Goal: Transaction & Acquisition: Purchase product/service

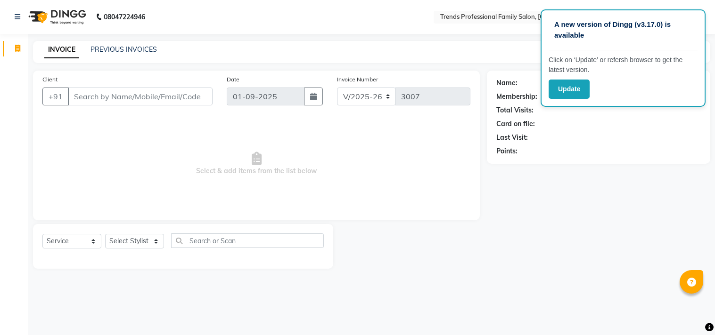
select select "7345"
select select "service"
click at [613, 145] on div "Name: Membership: Total Visits: Card on file: Last Visit: Points:" at bounding box center [598, 115] width 204 height 82
click at [616, 147] on div "Name: Membership: Total Visits: Card on file: Last Visit: Points:" at bounding box center [598, 115] width 204 height 82
click at [510, 43] on div "INVOICE PREVIOUS INVOICES Create New Save" at bounding box center [371, 52] width 677 height 22
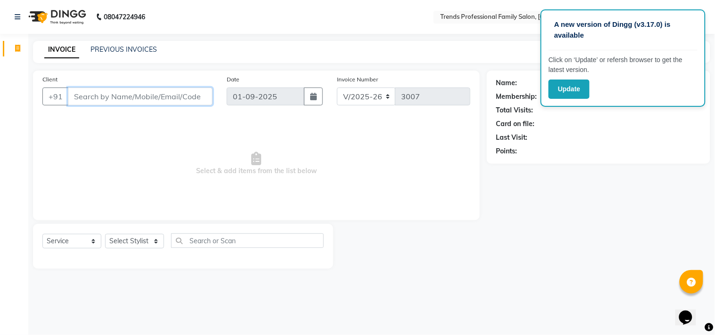
click at [116, 95] on input "Client" at bounding box center [140, 97] width 145 height 18
type input "8792567254"
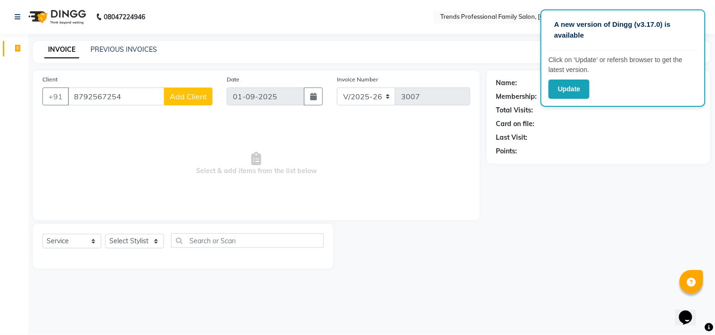
click at [187, 99] on span "Add Client" at bounding box center [188, 96] width 37 height 9
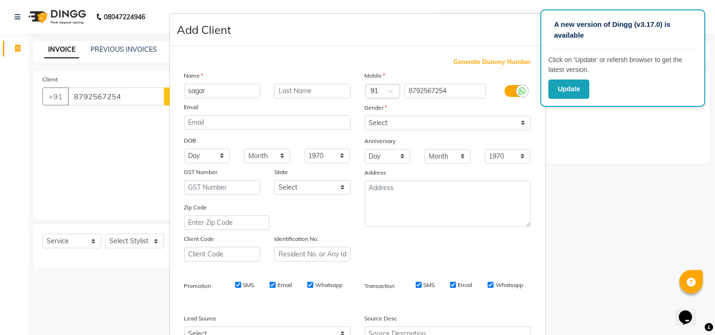
type input "sagar"
click at [393, 126] on select "Select Male Female Other Prefer Not To Say" at bounding box center [448, 123] width 166 height 15
select select "male"
click at [365, 116] on select "Select Male Female Other Prefer Not To Say" at bounding box center [448, 123] width 166 height 15
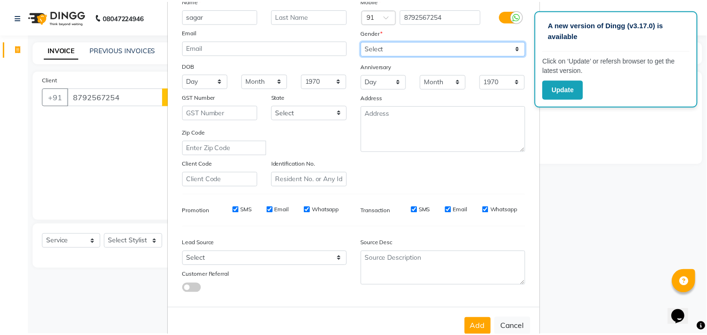
scroll to position [100, 0]
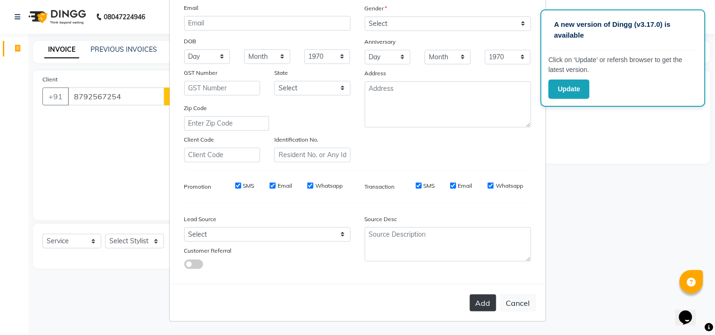
click at [482, 309] on button "Add" at bounding box center [483, 303] width 26 height 17
select select
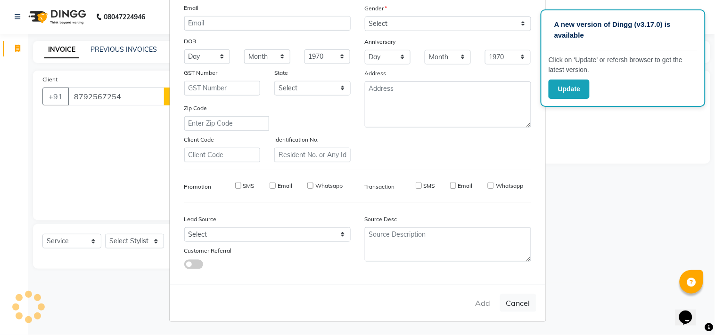
select select
checkbox input "false"
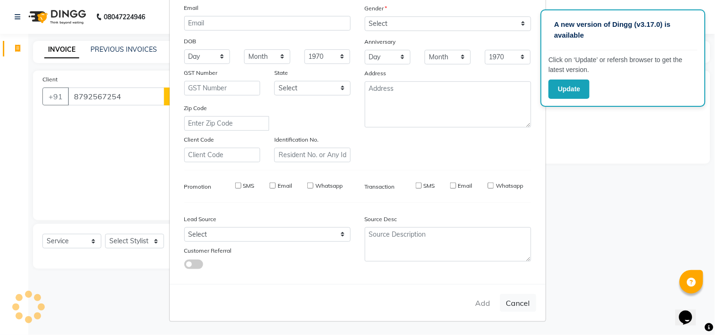
checkbox input "false"
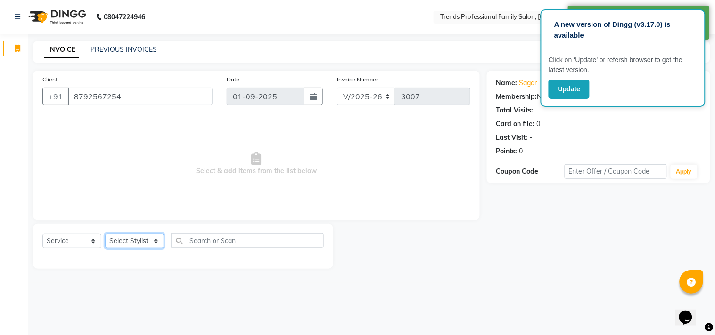
drag, startPoint x: 137, startPoint y: 241, endPoint x: 135, endPoint y: 234, distance: 7.2
click at [137, 239] on select "Select Stylist [PERSON_NAME] [PERSON_NAME] [PERSON_NAME] [PERSON_NAME] RUSTHAM …" at bounding box center [134, 241] width 59 height 15
select select "64189"
click at [105, 235] on select "Select Stylist [PERSON_NAME] [PERSON_NAME] [PERSON_NAME] [PERSON_NAME] RUSTHAM …" at bounding box center [134, 241] width 59 height 15
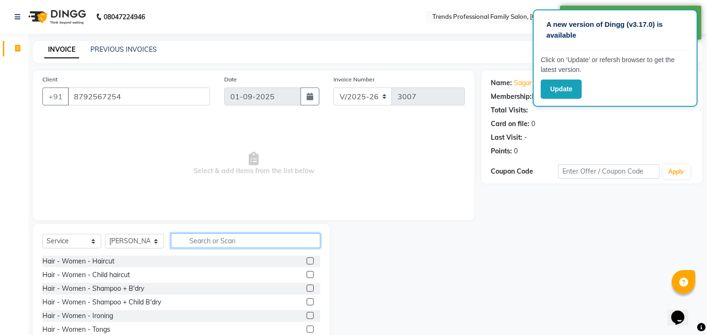
click at [196, 237] on input "text" at bounding box center [245, 241] width 149 height 15
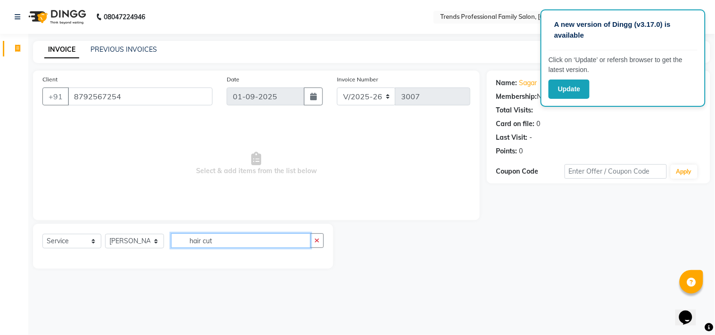
click at [246, 239] on input "hair cut" at bounding box center [240, 241] width 139 height 15
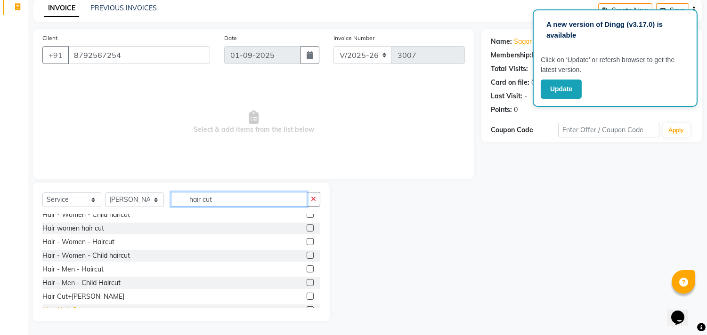
scroll to position [29, 0]
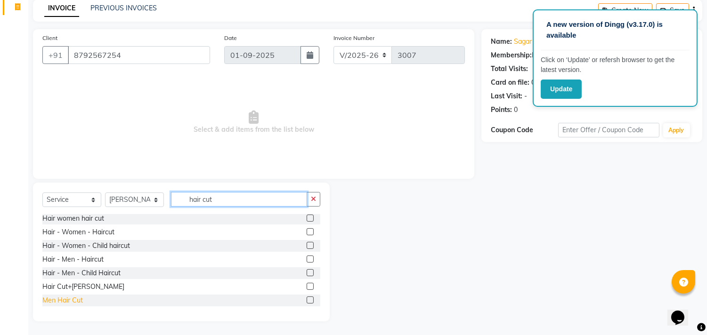
type input "hair cut"
click at [68, 304] on div "Men Hair Cut" at bounding box center [62, 301] width 41 height 10
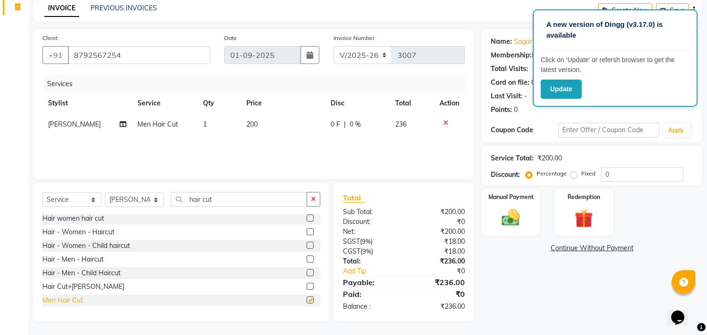
checkbox input "false"
click at [307, 201] on button "button" at bounding box center [314, 199] width 14 height 15
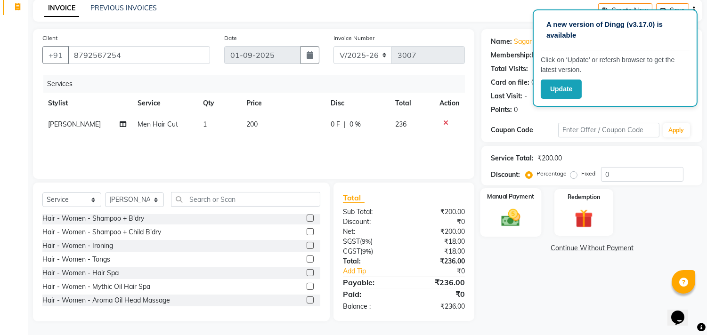
click at [508, 220] on img at bounding box center [511, 218] width 31 height 22
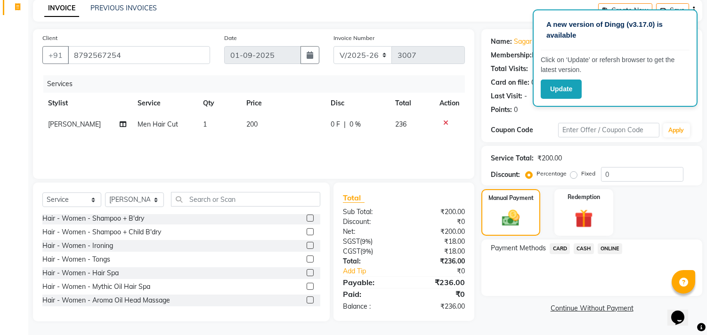
click at [610, 247] on span "ONLINE" at bounding box center [610, 249] width 24 height 11
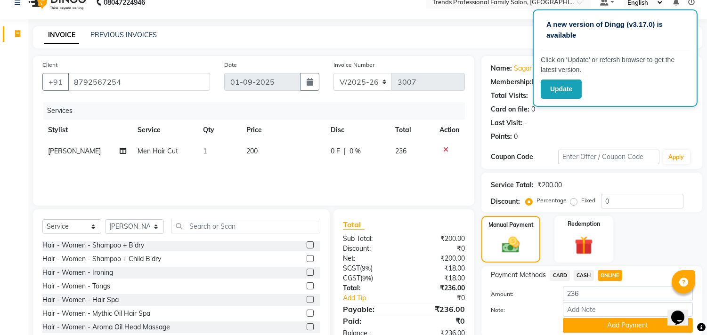
scroll to position [0, 0]
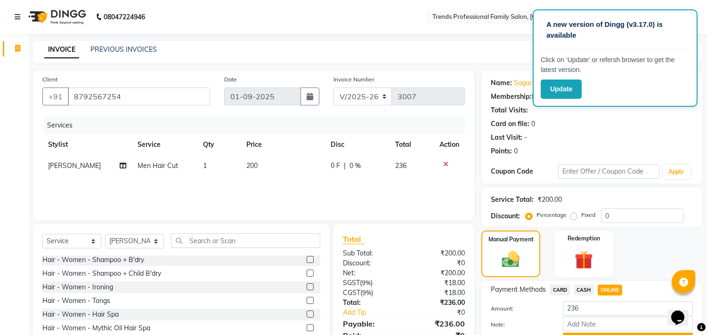
click at [412, 46] on div "INVOICE PREVIOUS INVOICES Create New Save" at bounding box center [368, 52] width 670 height 22
click at [572, 88] on button "Update" at bounding box center [561, 89] width 41 height 19
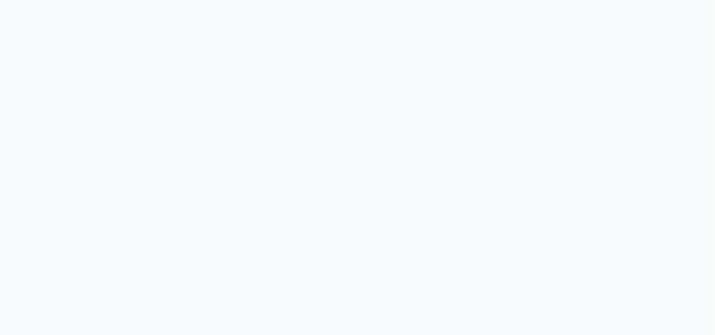
select select "service"
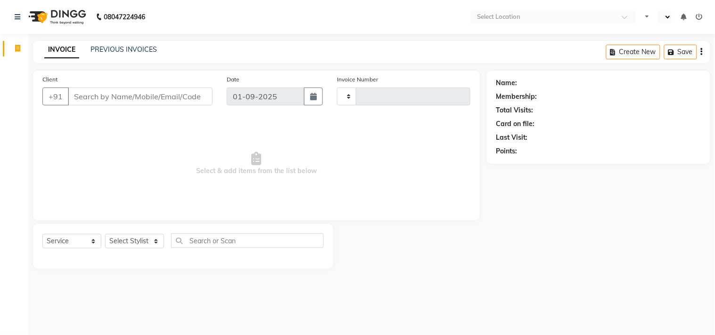
select select "en"
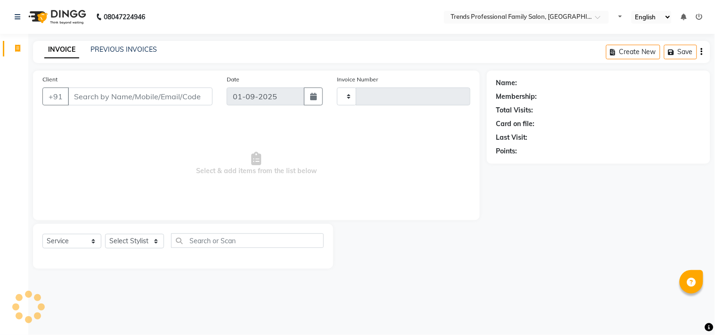
type input "3007"
select select "7345"
click at [141, 245] on select "Select Stylist [PERSON_NAME] [PERSON_NAME] [PERSON_NAME] [PERSON_NAME] RUSTHAM …" at bounding box center [134, 241] width 59 height 15
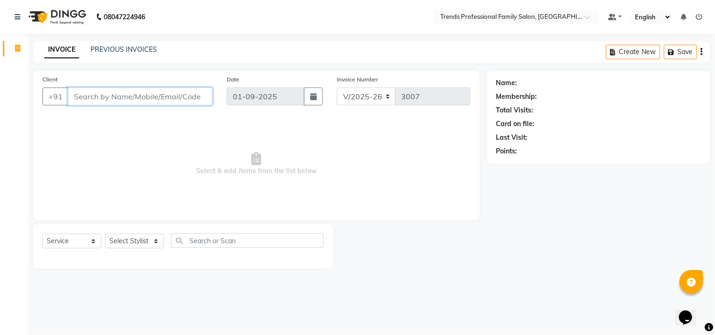
click at [90, 92] on input "Client" at bounding box center [140, 97] width 145 height 18
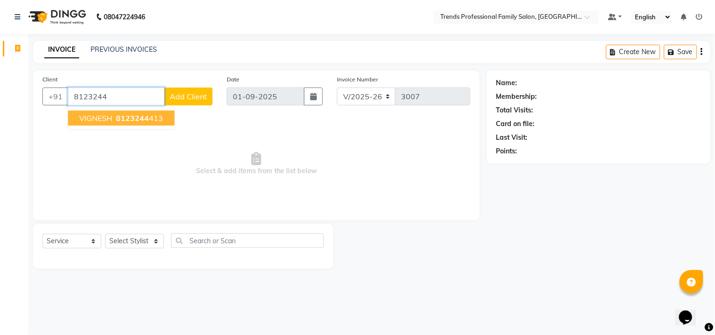
click at [139, 121] on span "8123244" at bounding box center [132, 118] width 33 height 9
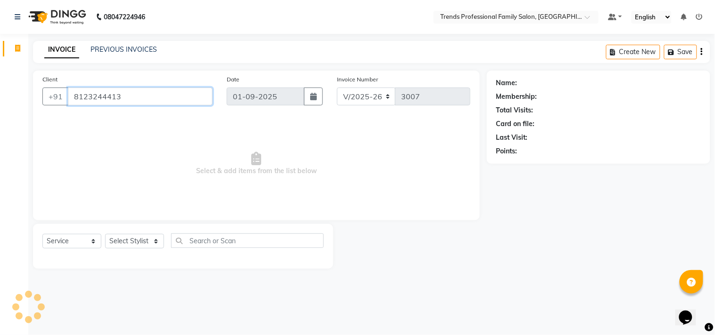
type input "8123244413"
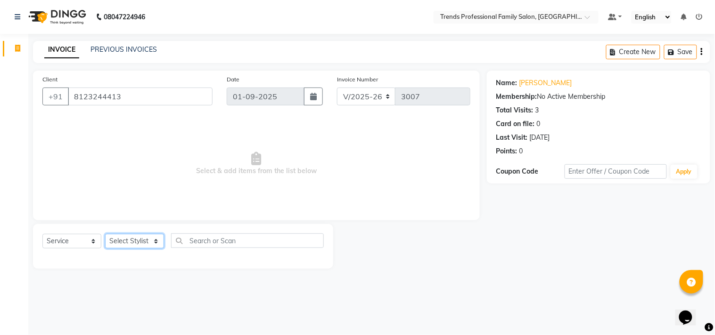
click at [138, 238] on select "Select Stylist [PERSON_NAME] [PERSON_NAME] [PERSON_NAME] [PERSON_NAME] RUSTHAM …" at bounding box center [134, 241] width 59 height 15
select select "64189"
click at [105, 235] on select "Select Stylist [PERSON_NAME] [PERSON_NAME] [PERSON_NAME] [PERSON_NAME] RUSTHAM …" at bounding box center [134, 241] width 59 height 15
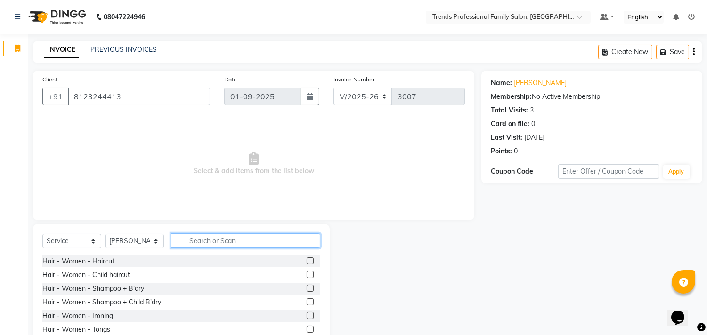
click at [241, 238] on input "text" at bounding box center [245, 241] width 149 height 15
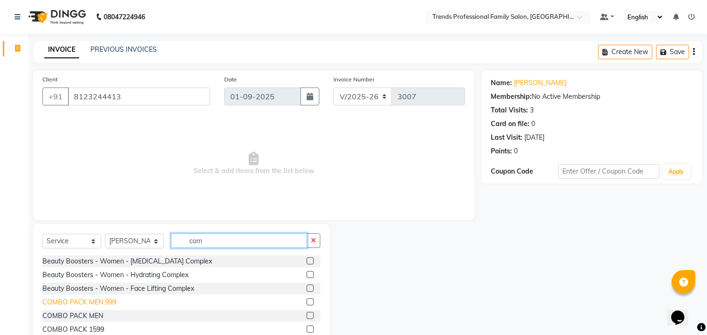
type input "com"
click at [101, 302] on div "COMBO PACK MEN 999" at bounding box center [79, 303] width 74 height 10
checkbox input "false"
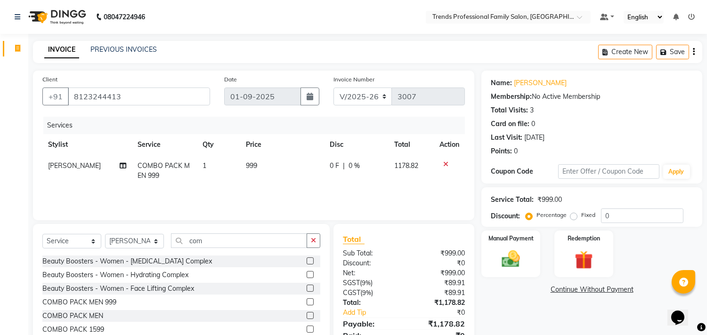
click at [446, 163] on icon at bounding box center [445, 164] width 5 height 7
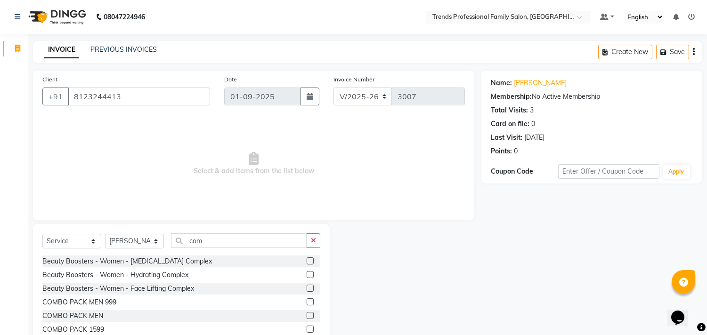
scroll to position [97, 0]
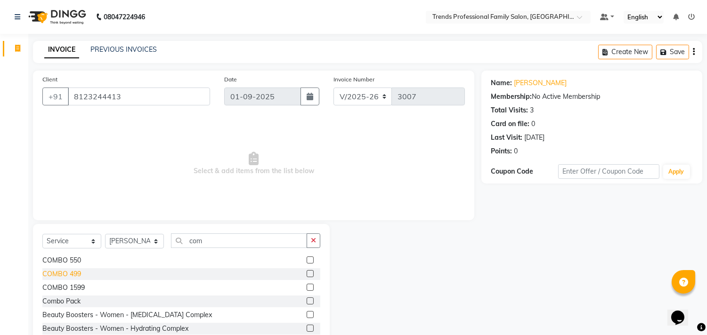
click at [76, 274] on div "COMBO 499" at bounding box center [61, 274] width 39 height 10
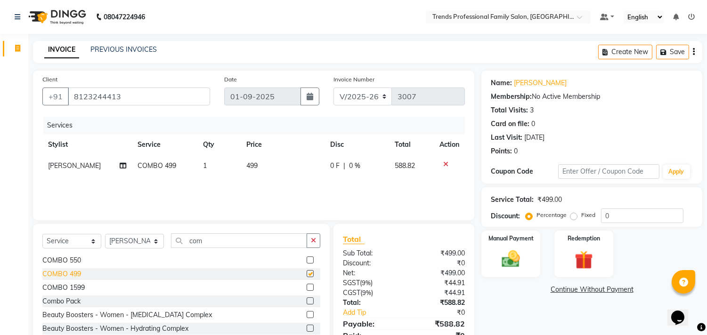
checkbox input "false"
click at [309, 243] on button "button" at bounding box center [314, 241] width 14 height 15
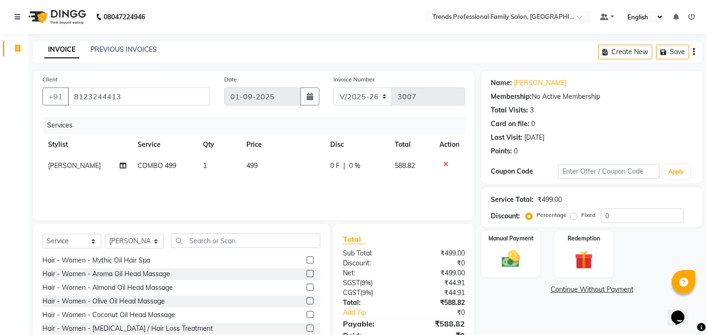
click at [114, 168] on td "[PERSON_NAME]" at bounding box center [87, 165] width 90 height 21
select select "64189"
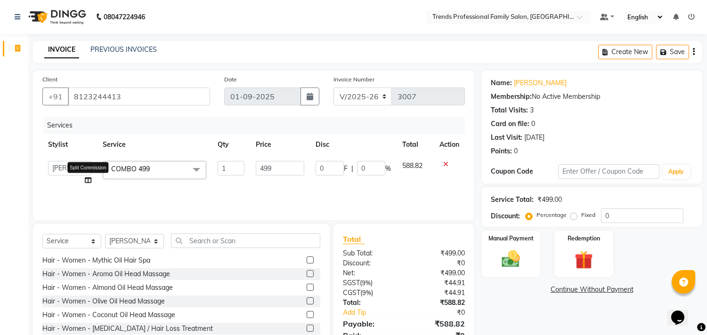
click at [88, 180] on icon at bounding box center [88, 180] width 7 height 7
select select "64189"
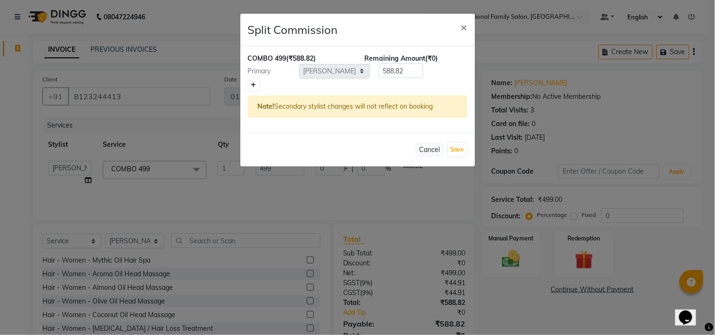
click at [257, 82] on link at bounding box center [254, 85] width 10 height 11
type input "294.41"
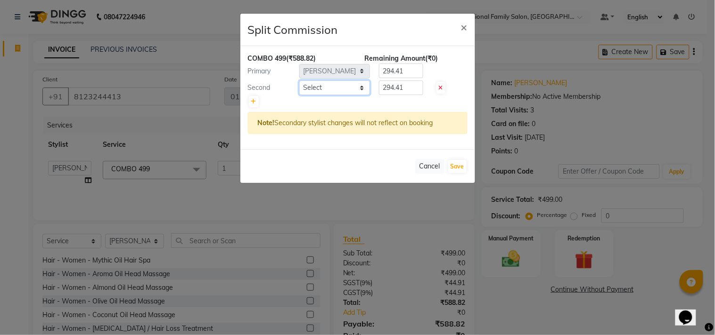
click at [342, 87] on select "Select [PERSON_NAME] [PERSON_NAME] [PERSON_NAME] [PERSON_NAME] RUSTHAM [PERSON_…" at bounding box center [334, 88] width 71 height 15
select select "63521"
click at [429, 96] on div at bounding box center [358, 101] width 220 height 13
drag, startPoint x: 410, startPoint y: 71, endPoint x: 379, endPoint y: 74, distance: 31.7
click at [379, 74] on input "294.41" at bounding box center [401, 71] width 44 height 15
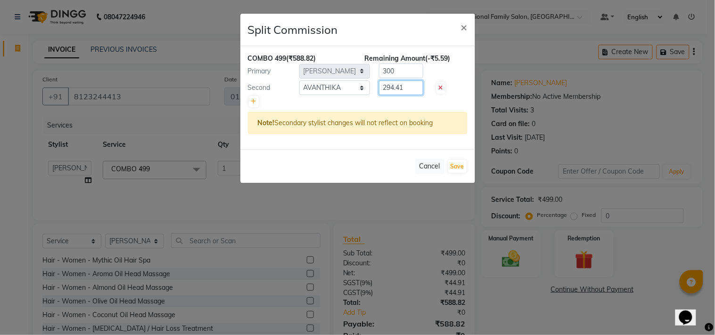
click at [410, 88] on input "294.41" at bounding box center [401, 88] width 44 height 15
click at [443, 86] on span at bounding box center [440, 88] width 9 height 12
type input "588.82"
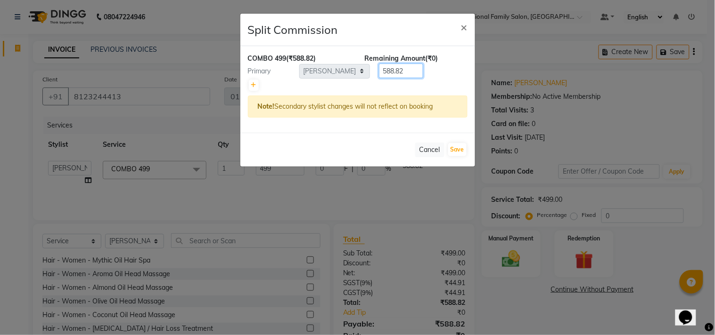
drag, startPoint x: 407, startPoint y: 72, endPoint x: 286, endPoint y: 41, distance: 124.3
click at [286, 41] on div "Split Commission × COMBO 499 (₹588.82) Remaining Amount (₹0) Primary Select [PE…" at bounding box center [358, 90] width 236 height 154
click at [171, 110] on ngb-modal-window "Split Commission × COMBO 499 (₹588.82) Remaining Amount (₹0) Primary Select [PE…" at bounding box center [357, 167] width 715 height 335
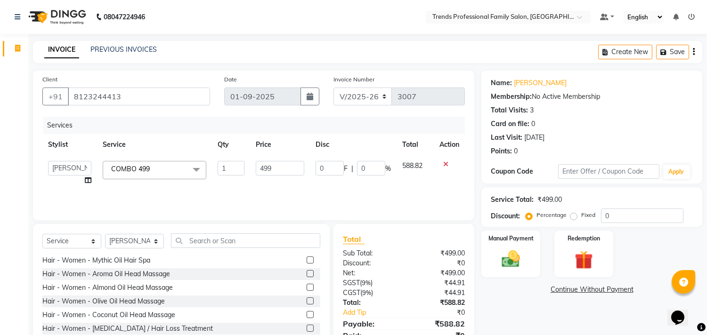
click at [694, 52] on icon "button" at bounding box center [694, 52] width 2 height 0
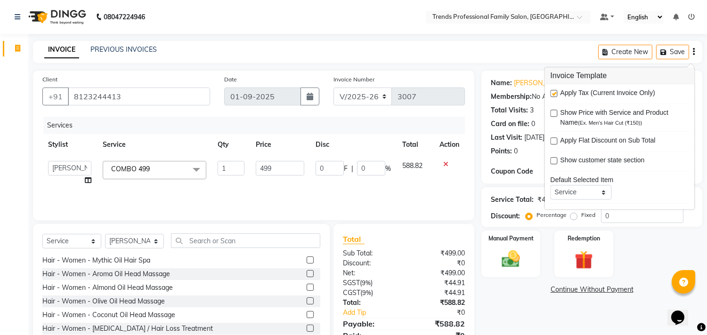
click at [555, 95] on label at bounding box center [553, 93] width 7 height 7
click at [555, 95] on input "checkbox" at bounding box center [553, 94] width 6 height 6
checkbox input "false"
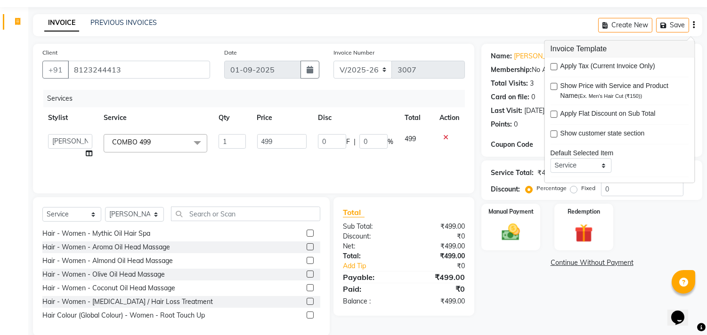
scroll to position [41, 0]
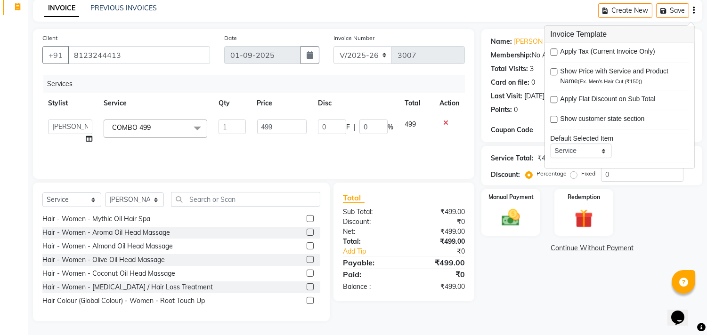
click at [182, 79] on div "Services" at bounding box center [257, 83] width 429 height 17
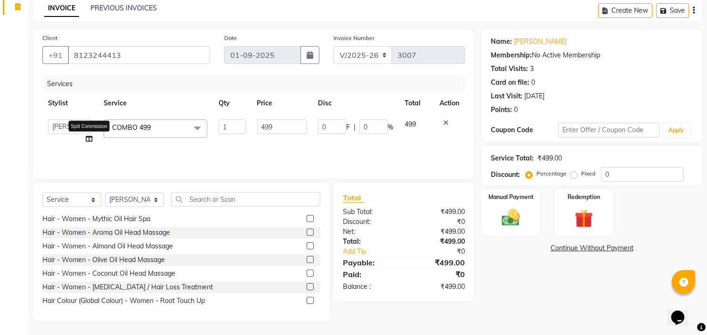
click at [92, 139] on icon at bounding box center [89, 139] width 7 height 7
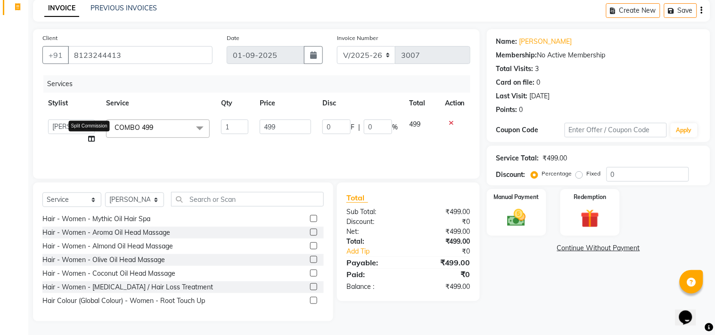
select select "64189"
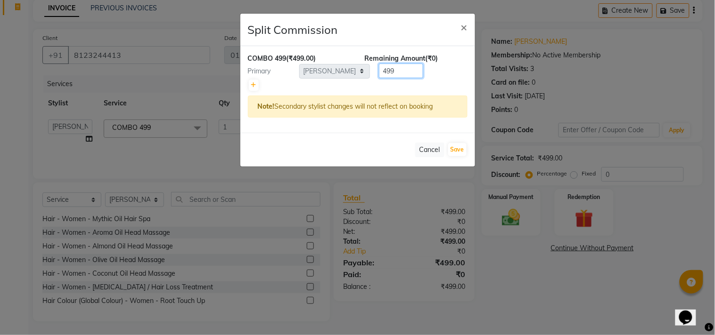
click at [359, 65] on div "Primary Select [PERSON_NAME] AVANTHIKA [PERSON_NAME] [PERSON_NAME] [PERSON_NAME…" at bounding box center [358, 71] width 234 height 15
click at [252, 84] on icon at bounding box center [253, 85] width 5 height 6
type input "249.5"
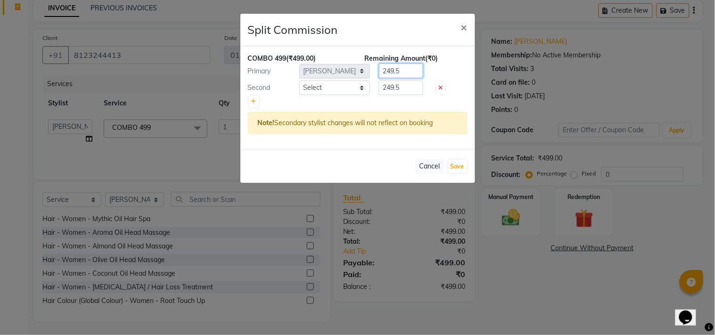
click at [335, 72] on div "Primary Select [PERSON_NAME] AVANTHIKA [PERSON_NAME] [PERSON_NAME] [PERSON_NAME…" at bounding box center [358, 71] width 234 height 15
type input "300"
click at [405, 86] on input "249.5" at bounding box center [401, 88] width 44 height 15
type input "2"
type input "199"
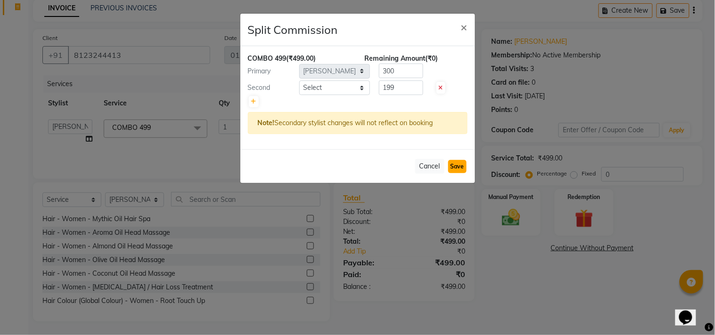
click at [460, 168] on button "Save" at bounding box center [457, 166] width 18 height 13
click at [315, 90] on select "Select [PERSON_NAME] [PERSON_NAME] [PERSON_NAME] [PERSON_NAME] RUSTHAM [PERSON_…" at bounding box center [334, 88] width 71 height 15
select select "63521"
click at [299, 81] on select "Select [PERSON_NAME] [PERSON_NAME] [PERSON_NAME] [PERSON_NAME] RUSTHAM [PERSON_…" at bounding box center [334, 88] width 71 height 15
click at [463, 164] on button "Save" at bounding box center [457, 166] width 18 height 13
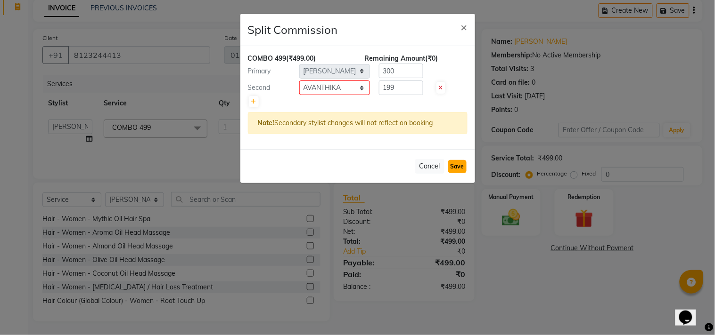
select select "Select"
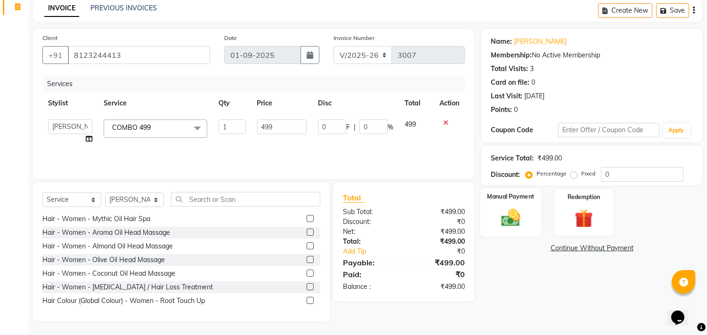
click at [511, 223] on img at bounding box center [511, 218] width 31 height 22
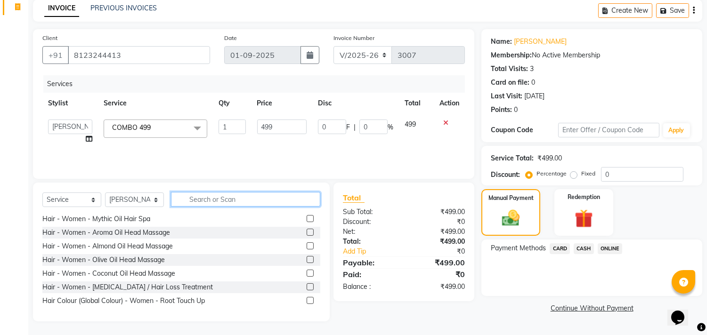
click at [245, 200] on input "text" at bounding box center [245, 199] width 149 height 15
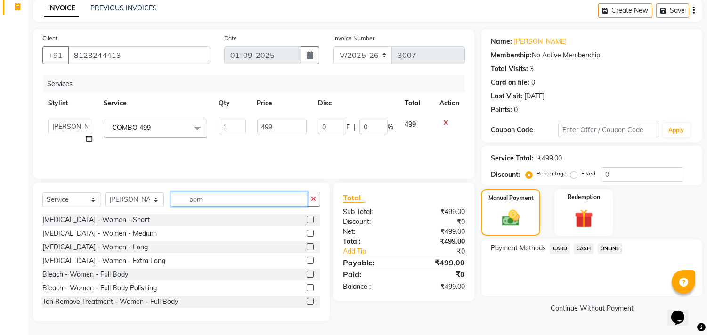
scroll to position [35, 0]
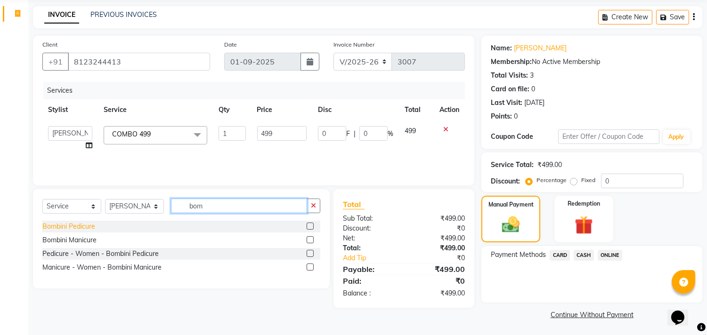
type input "bom"
click at [83, 227] on div "Bombini Pedicure" at bounding box center [68, 227] width 53 height 10
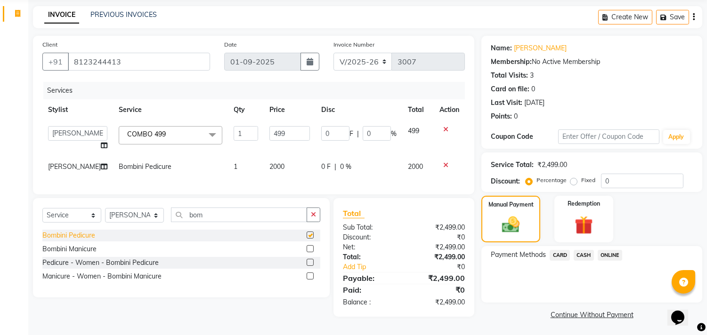
checkbox input "false"
click at [314, 222] on button "button" at bounding box center [314, 215] width 14 height 15
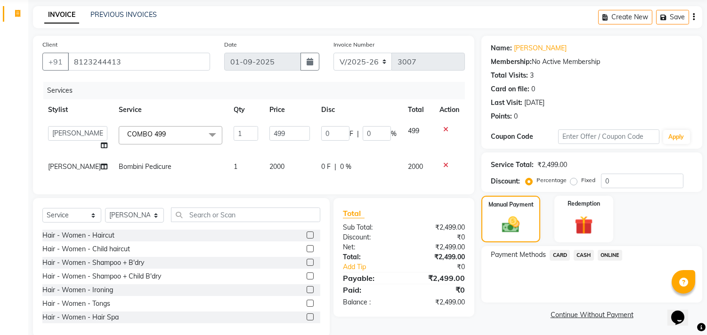
click at [364, 171] on div "0 F | 0 %" at bounding box center [358, 167] width 75 height 10
select select "64189"
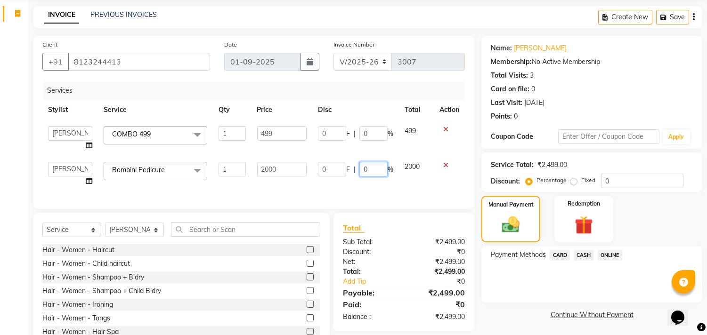
click at [369, 169] on input "0" at bounding box center [373, 169] width 28 height 15
type input "50"
click at [392, 192] on div "Services Stylist Service Qty Price Disc Total Action [PERSON_NAME] AVANTHIKA [P…" at bounding box center [253, 141] width 423 height 118
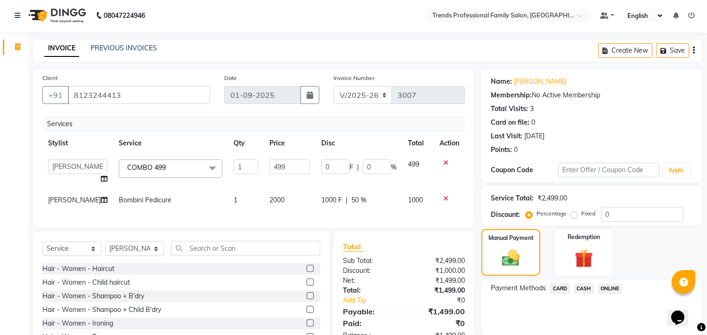
scroll to position [0, 0]
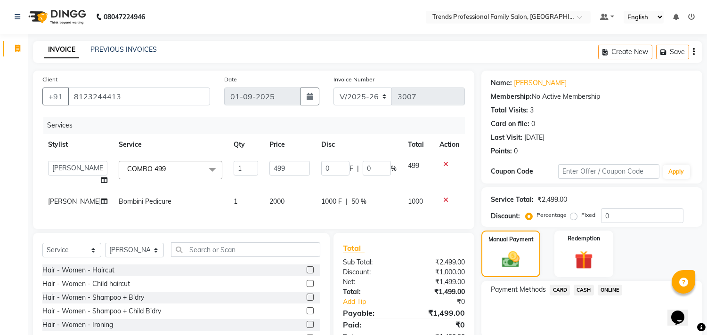
click at [694, 52] on icon "button" at bounding box center [694, 52] width 2 height 0
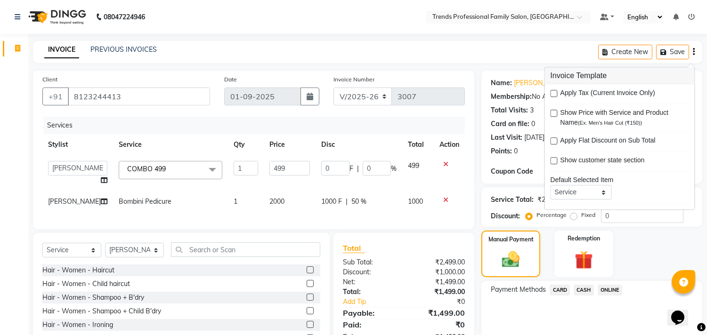
click at [554, 93] on label at bounding box center [553, 93] width 7 height 7
click at [554, 93] on input "checkbox" at bounding box center [553, 94] width 6 height 6
checkbox input "true"
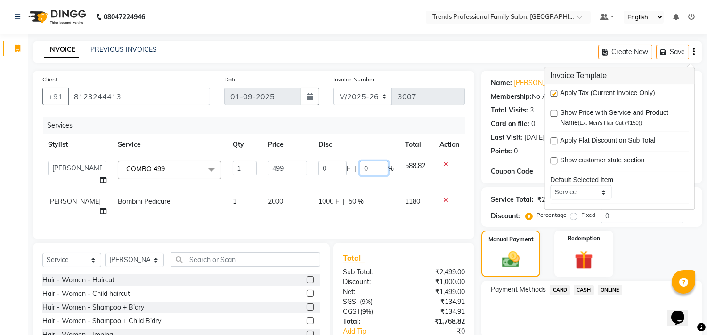
click at [369, 168] on input "0" at bounding box center [374, 168] width 28 height 15
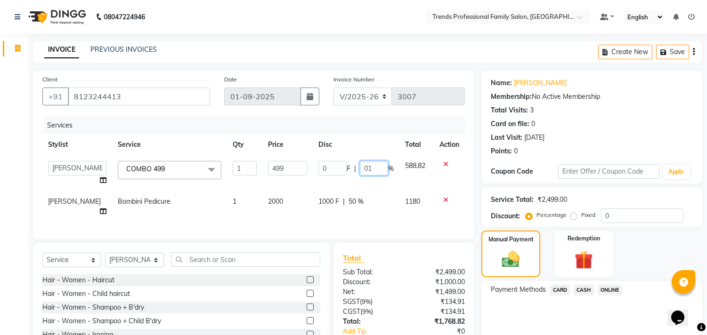
type input "015"
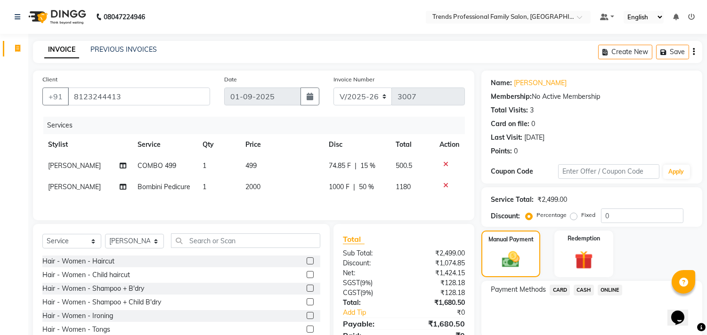
click at [476, 206] on div "Client [PHONE_NUMBER] Date [DATE] Invoice Number V/2025 V/[PHONE_NUMBER] Servic…" at bounding box center [254, 217] width 456 height 293
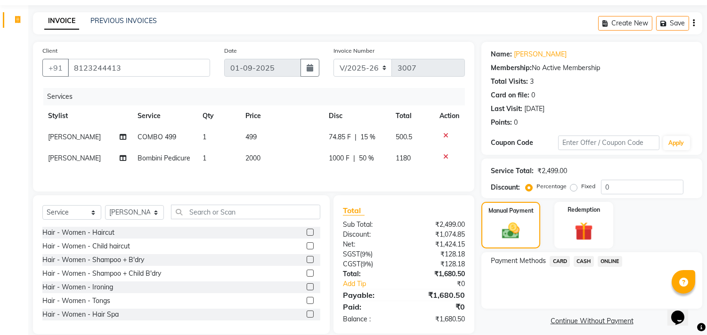
scroll to position [44, 0]
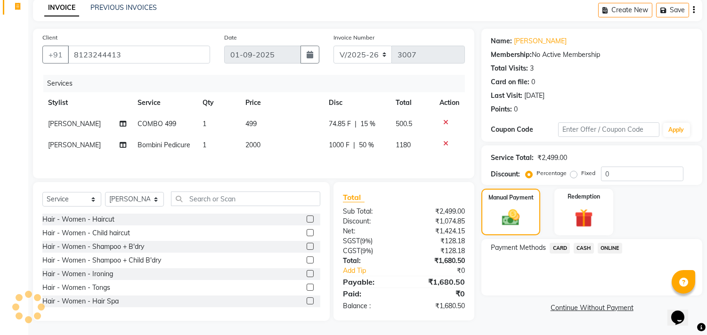
click at [606, 245] on span "ONLINE" at bounding box center [610, 248] width 24 height 11
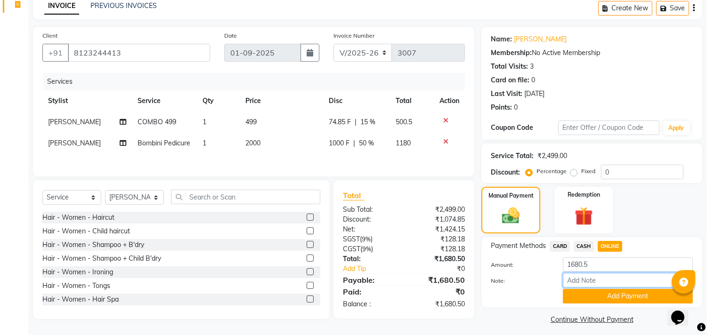
click at [614, 283] on input "Note:" at bounding box center [628, 280] width 130 height 15
type input "THANK YOU VISIT AGAIN"
click at [610, 291] on button "Add Payment" at bounding box center [628, 296] width 130 height 15
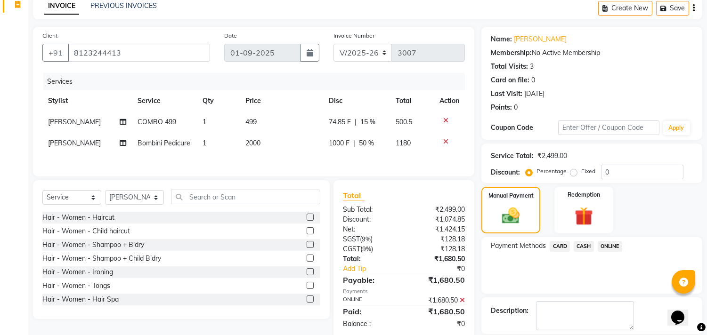
scroll to position [88, 0]
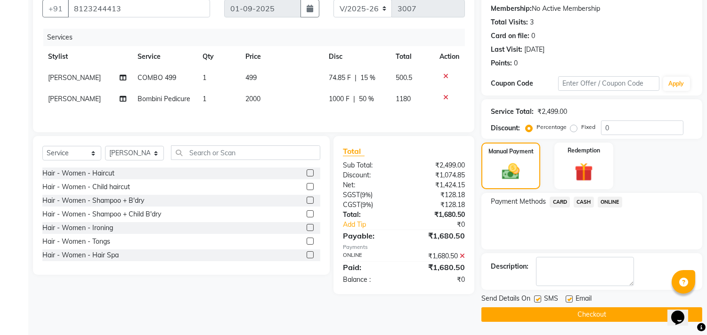
click at [569, 299] on label at bounding box center [569, 299] width 7 height 7
click at [569, 299] on input "checkbox" at bounding box center [569, 300] width 6 height 6
checkbox input "false"
click at [571, 316] on button "Checkout" at bounding box center [592, 315] width 221 height 15
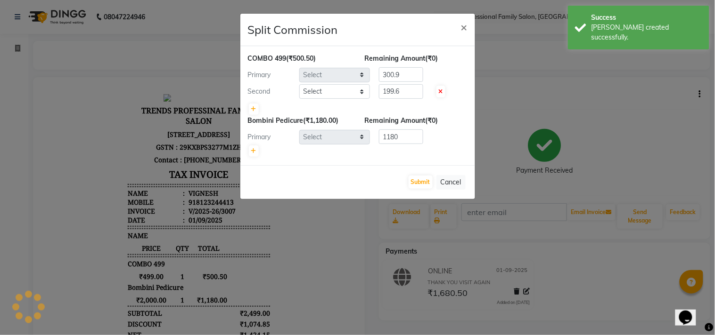
select select "64189"
select select "63521"
select select "64189"
click at [267, 138] on div "Primary" at bounding box center [270, 137] width 58 height 10
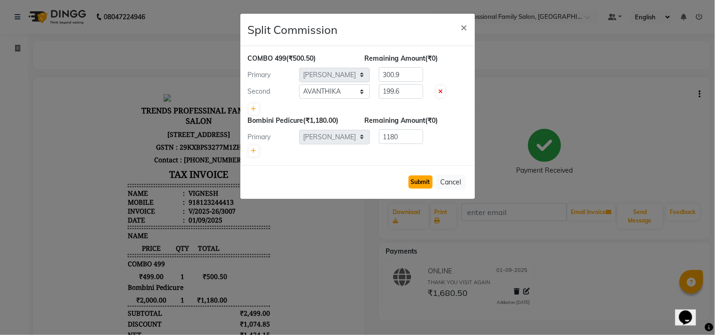
click at [423, 184] on button "Submit" at bounding box center [420, 182] width 24 height 13
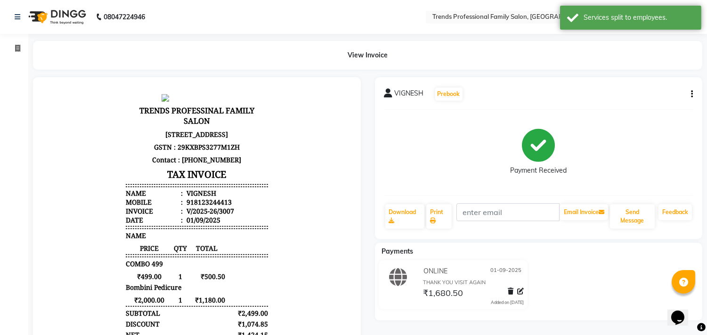
click at [691, 94] on icon "button" at bounding box center [692, 94] width 2 height 0
click at [660, 101] on div "Edit Invoice" at bounding box center [645, 100] width 65 height 12
select select "service"
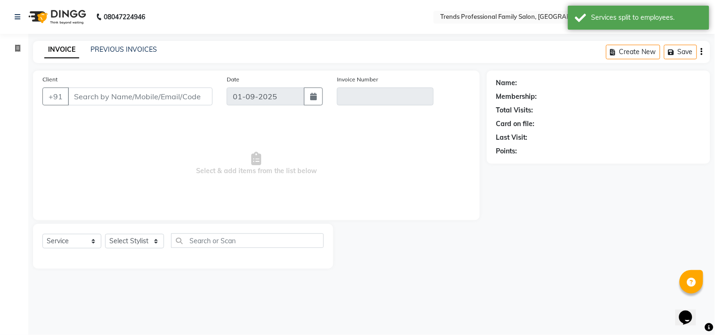
type input "8123244413"
type input "V/2025-26/3007"
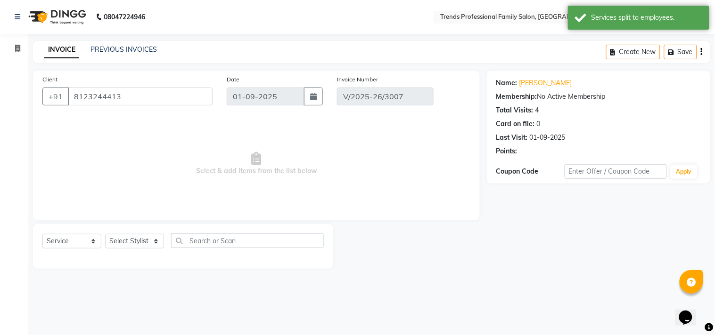
select select "select"
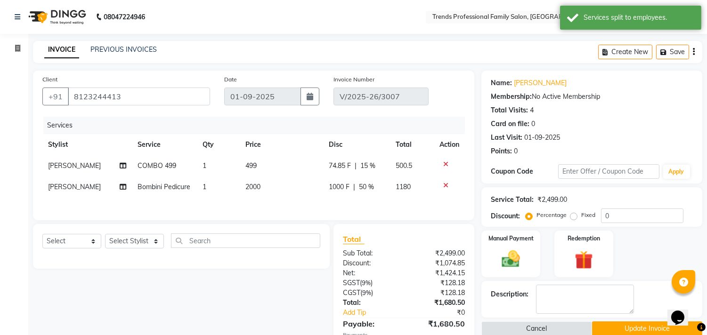
click at [62, 184] on span "[PERSON_NAME]" at bounding box center [74, 187] width 53 height 8
select select "64189"
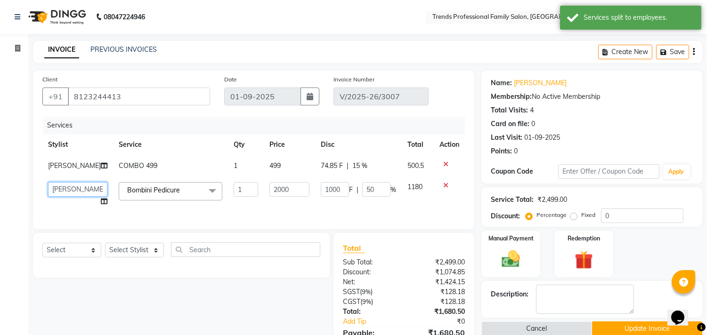
click at [62, 185] on select "[PERSON_NAME] [PERSON_NAME] [PERSON_NAME] [PERSON_NAME] RUSTHAM [PERSON_NAME] […" at bounding box center [77, 189] width 59 height 15
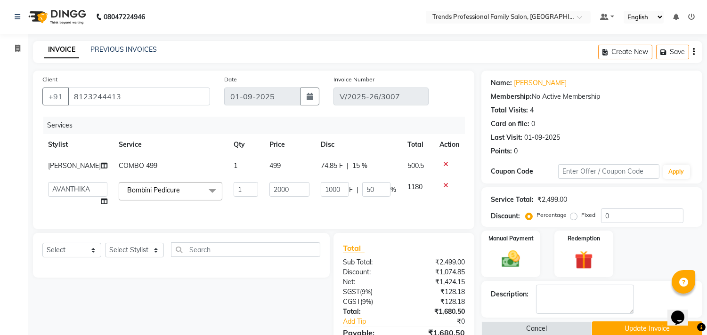
select select "63521"
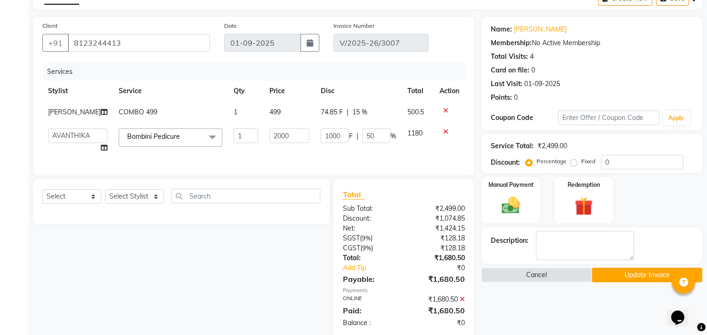
scroll to position [78, 0]
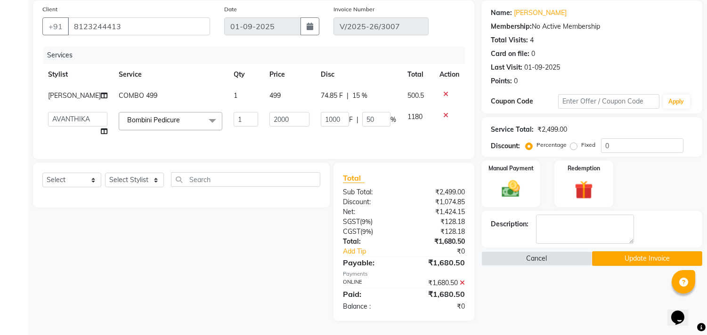
click at [634, 252] on button "Update Invoice" at bounding box center [647, 259] width 110 height 15
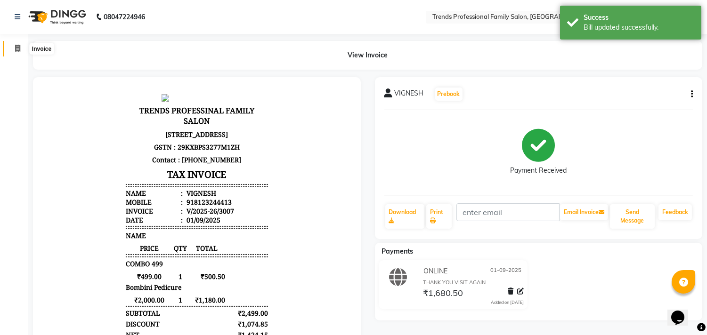
click at [9, 50] on span at bounding box center [17, 48] width 16 height 11
select select "service"
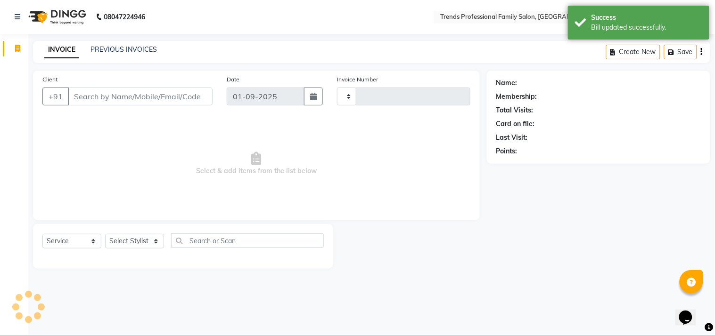
type input "3008"
select select "7345"
click at [110, 93] on input "Client" at bounding box center [140, 97] width 145 height 18
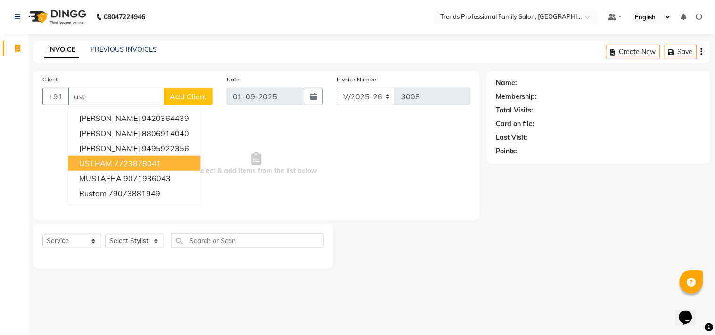
click at [128, 166] on ngb-highlight "7723878041" at bounding box center [137, 163] width 47 height 9
type input "7723878041"
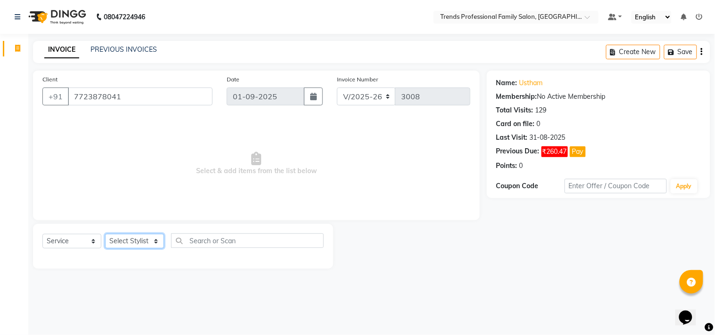
click at [125, 247] on select "Select Stylist [PERSON_NAME] [PERSON_NAME] [PERSON_NAME] [PERSON_NAME] RUSTHAM …" at bounding box center [134, 241] width 59 height 15
select select "64189"
click at [105, 235] on select "Select Stylist [PERSON_NAME] [PERSON_NAME] [PERSON_NAME] [PERSON_NAME] RUSTHAM …" at bounding box center [134, 241] width 59 height 15
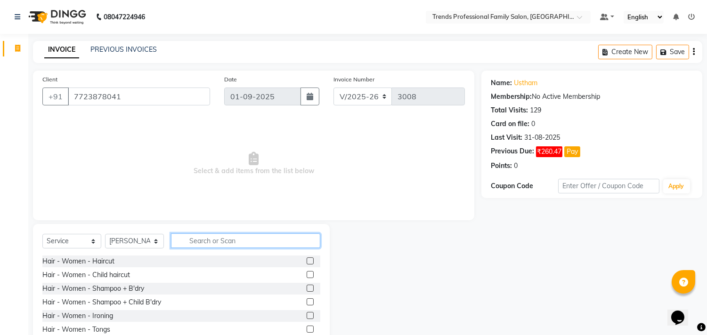
click at [217, 238] on input "text" at bounding box center [245, 241] width 149 height 15
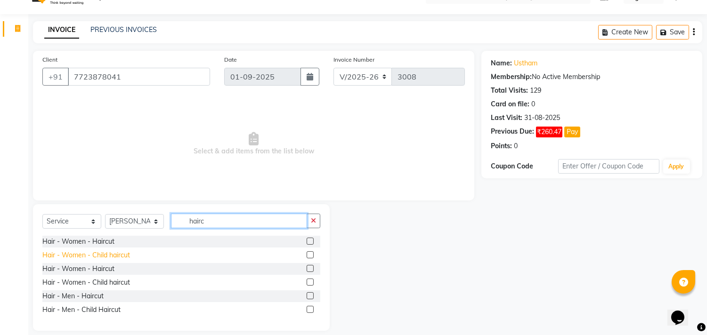
scroll to position [30, 0]
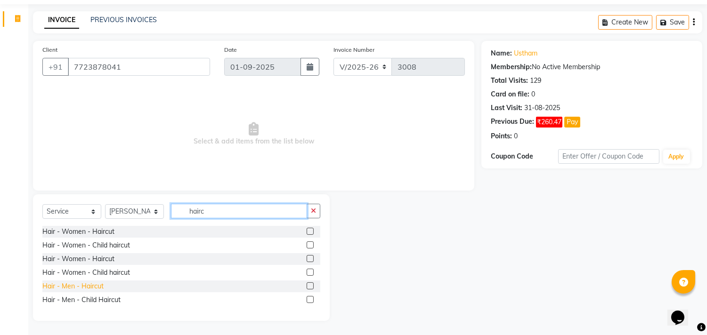
type input "hairc"
click at [77, 283] on div "Hair - Men - Haircut" at bounding box center [72, 287] width 61 height 10
checkbox input "false"
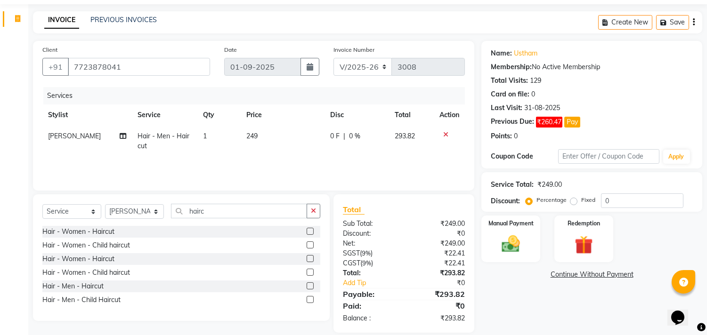
click at [361, 134] on div "0 F | 0 %" at bounding box center [356, 136] width 53 height 10
select select "64189"
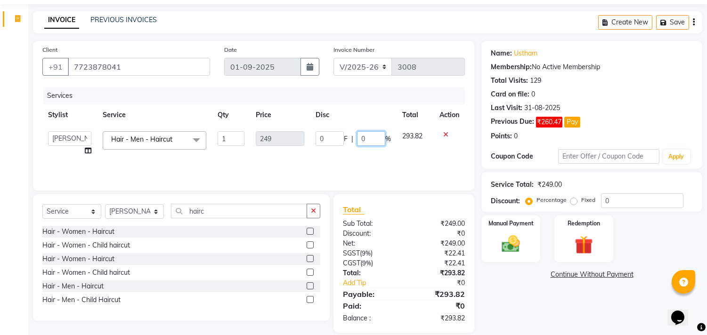
click at [374, 139] on input "0" at bounding box center [371, 138] width 28 height 15
type input "15"
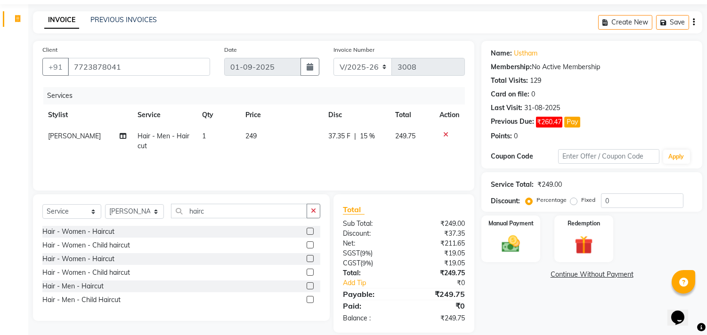
click at [422, 168] on div "Services Stylist Service Qty Price Disc Total Action [PERSON_NAME] Hair - Men -…" at bounding box center [253, 134] width 423 height 94
click at [374, 130] on td "37.35 F | 15 %" at bounding box center [356, 141] width 66 height 31
select select "64189"
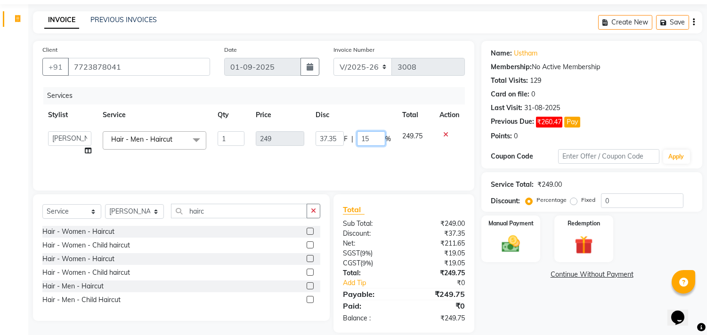
click at [373, 139] on input "15" at bounding box center [371, 138] width 28 height 15
type input "1"
type input "30"
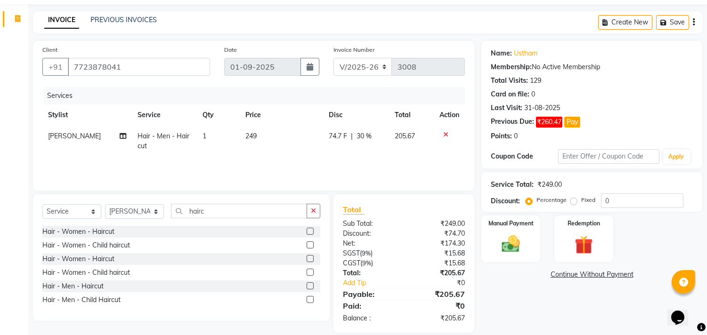
click at [387, 158] on div "Services Stylist Service Qty Price Disc Total Action [PERSON_NAME] Hair - Men -…" at bounding box center [253, 134] width 423 height 94
click at [312, 212] on icon "button" at bounding box center [313, 211] width 5 height 7
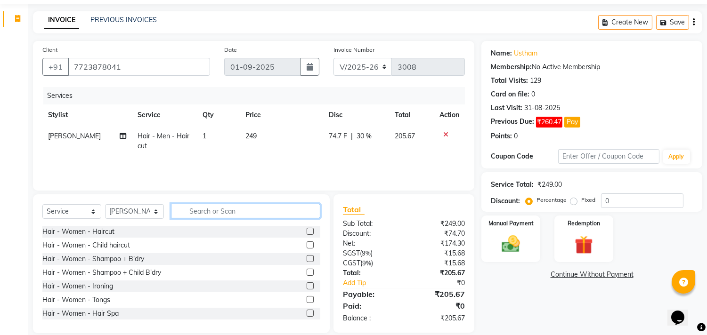
click at [220, 211] on input "text" at bounding box center [245, 211] width 149 height 15
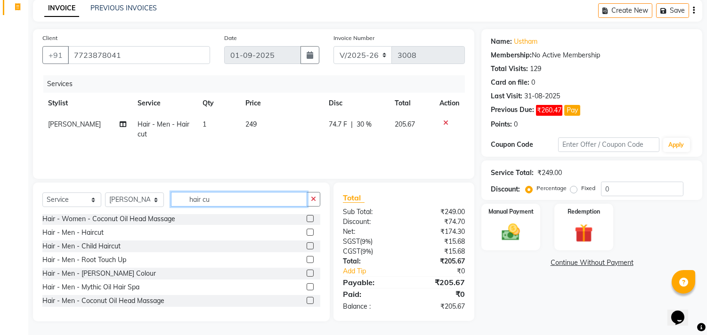
scroll to position [29, 0]
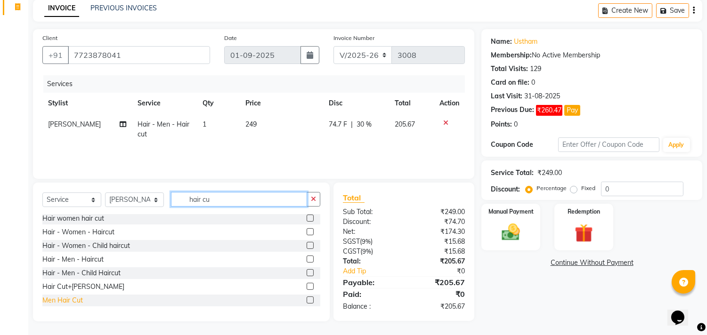
type input "hair cu"
click at [50, 303] on div "Men Hair Cut" at bounding box center [62, 301] width 41 height 10
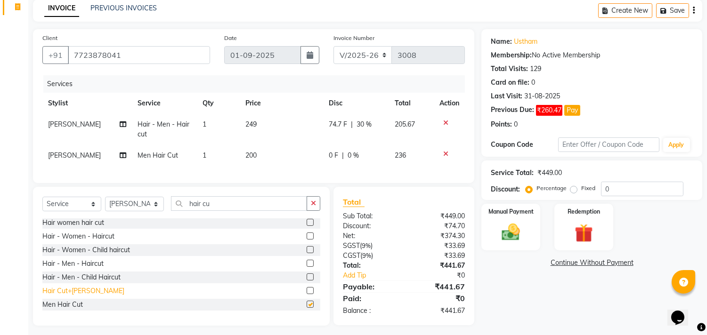
checkbox input "false"
click at [317, 211] on button "button" at bounding box center [314, 203] width 14 height 15
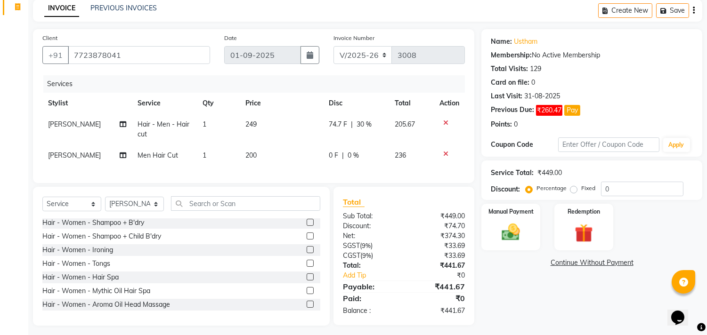
click at [446, 120] on icon at bounding box center [445, 123] width 5 height 7
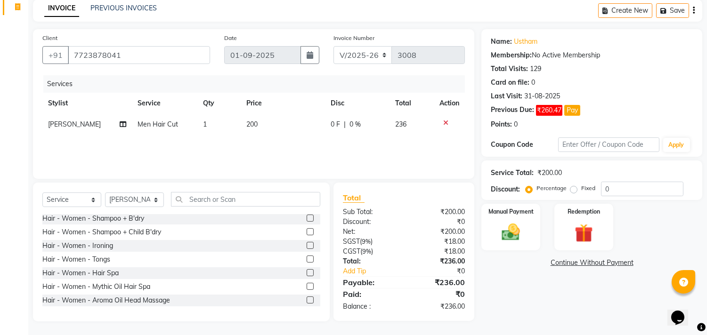
click at [357, 124] on span "0 %" at bounding box center [355, 125] width 11 height 10
select select "64189"
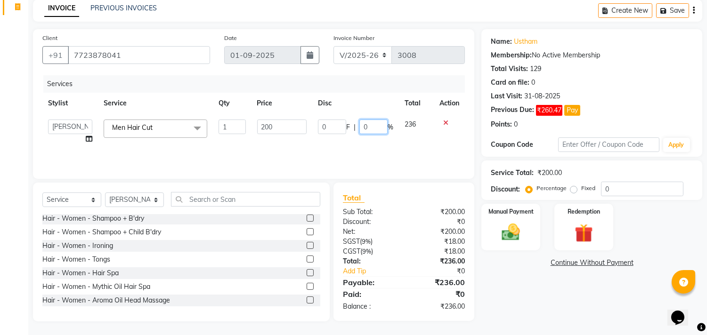
click at [376, 129] on input "0" at bounding box center [373, 127] width 28 height 15
type input "15"
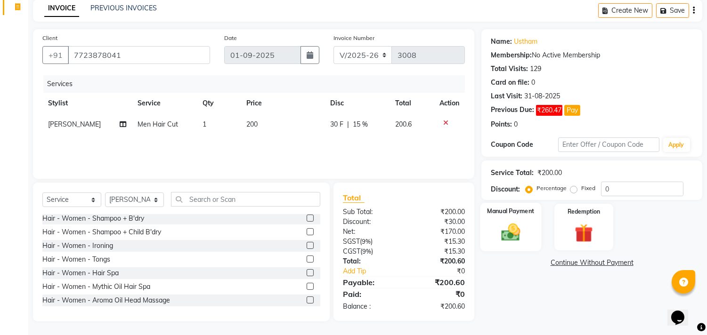
click at [506, 234] on img at bounding box center [511, 233] width 31 height 22
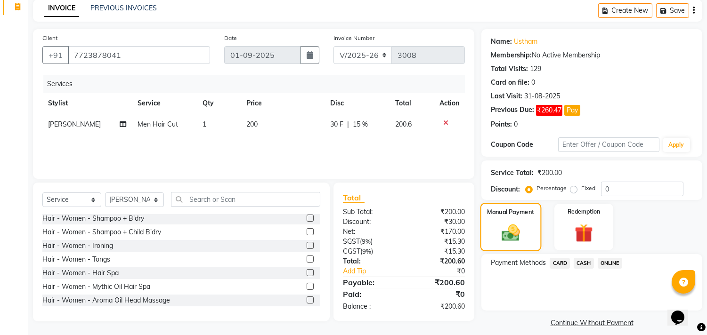
click at [506, 234] on img at bounding box center [511, 233] width 30 height 21
click at [581, 263] on span "CASH" at bounding box center [584, 263] width 20 height 11
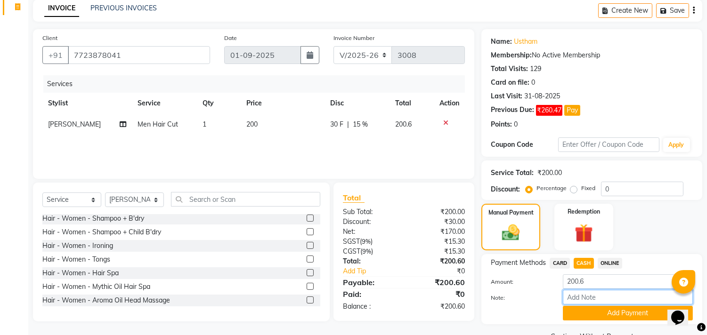
click at [572, 294] on input "Note:" at bounding box center [628, 297] width 130 height 15
type input "THANK YOU VISIT AGAIN"
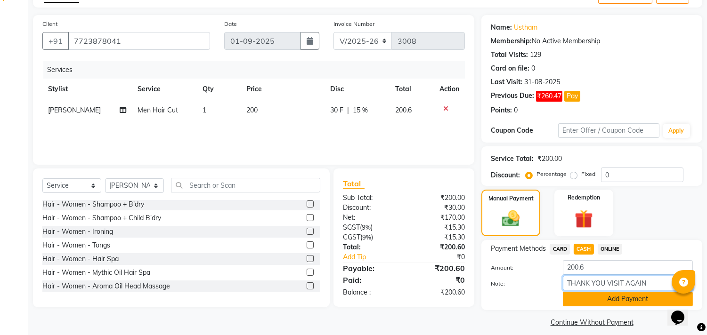
scroll to position [64, 0]
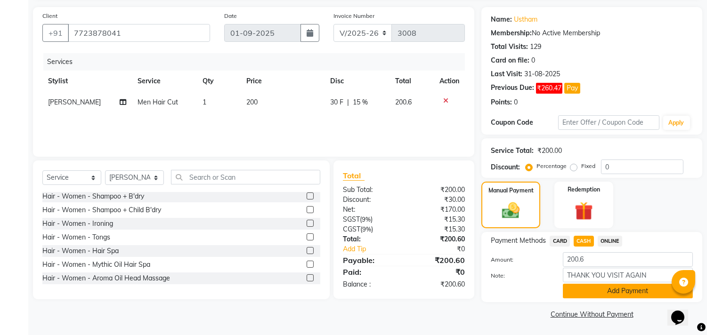
click at [606, 285] on button "Add Payment" at bounding box center [628, 291] width 130 height 15
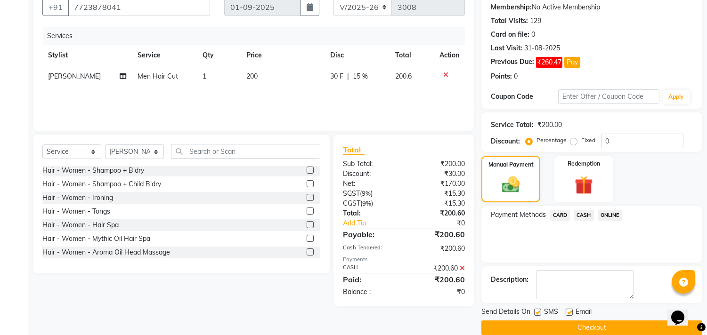
scroll to position [104, 0]
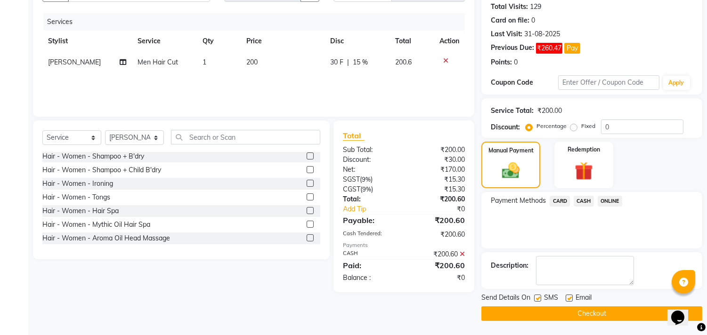
click at [536, 300] on label at bounding box center [537, 298] width 7 height 7
click at [536, 300] on input "checkbox" at bounding box center [537, 299] width 6 height 6
checkbox input "false"
click at [537, 310] on button "Checkout" at bounding box center [592, 314] width 221 height 15
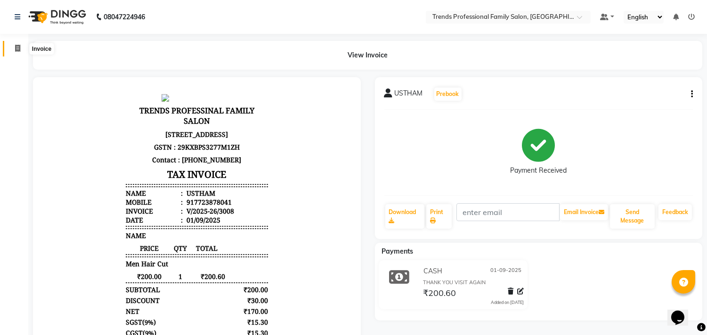
click at [16, 49] on icon at bounding box center [17, 48] width 5 height 7
select select "service"
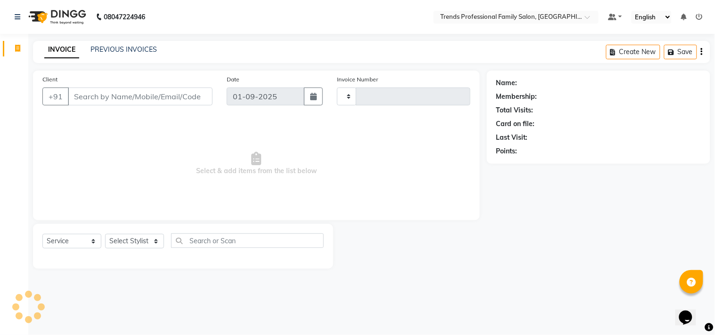
type input "3009"
select select "7345"
click at [148, 243] on select "Select Stylist" at bounding box center [134, 241] width 59 height 15
click at [149, 247] on select "Select Stylist" at bounding box center [134, 241] width 59 height 15
click at [150, 246] on select "Select Stylist" at bounding box center [134, 241] width 59 height 15
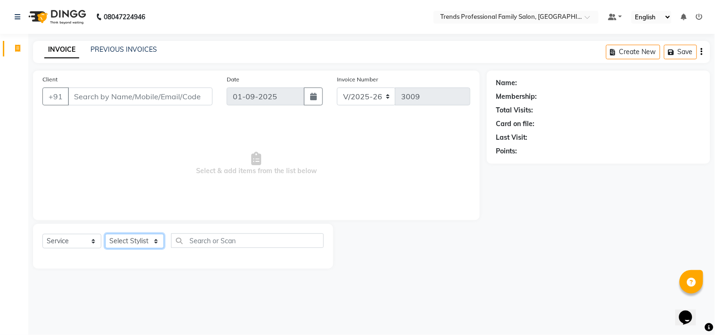
select select "63519"
click at [105, 235] on select "Select Stylist [PERSON_NAME] [PERSON_NAME] [PERSON_NAME] [PERSON_NAME] RUSTHAM …" at bounding box center [134, 241] width 59 height 15
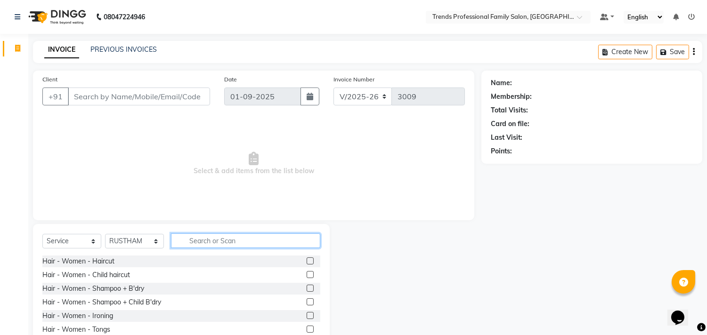
click at [242, 245] on input "text" at bounding box center [245, 241] width 149 height 15
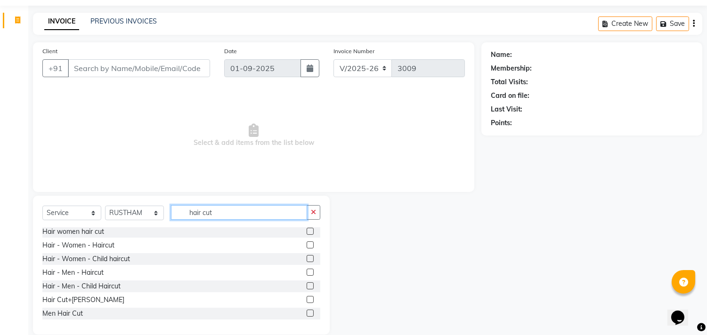
scroll to position [41, 0]
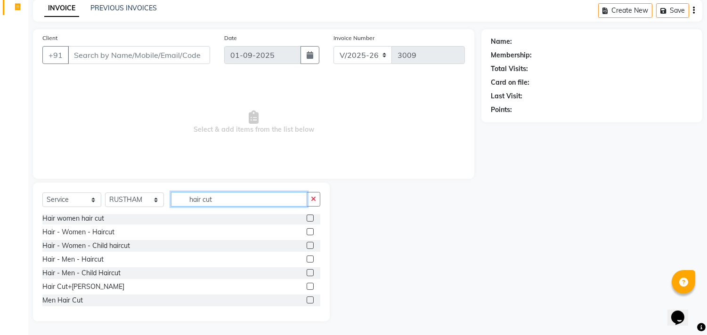
type input "hair cut"
click at [307, 285] on label at bounding box center [310, 286] width 7 height 7
click at [307, 285] on input "checkbox" at bounding box center [310, 287] width 6 height 6
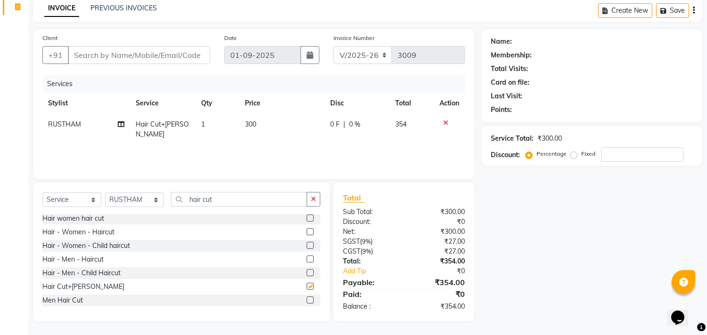
checkbox input "false"
click at [312, 201] on icon "button" at bounding box center [313, 199] width 5 height 7
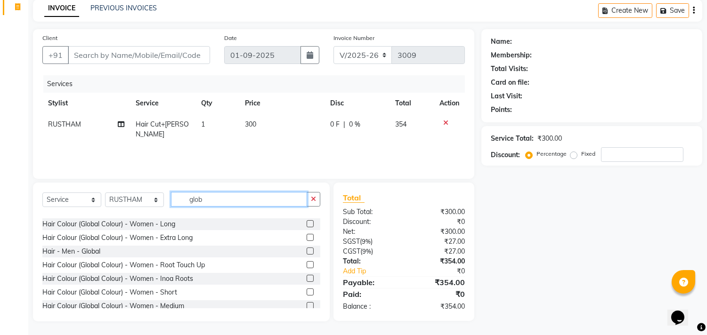
scroll to position [83, 0]
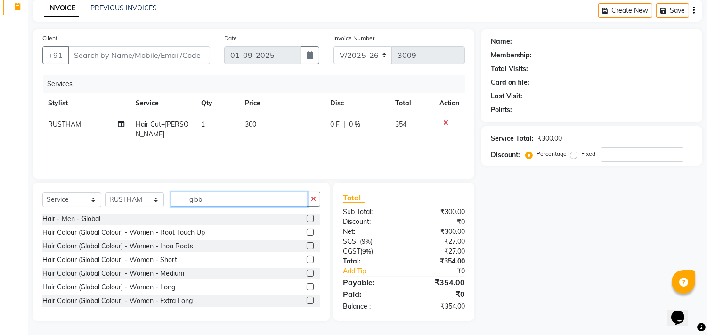
type input "glob"
click at [307, 218] on label at bounding box center [310, 218] width 7 height 7
click at [307, 218] on input "checkbox" at bounding box center [310, 219] width 6 height 6
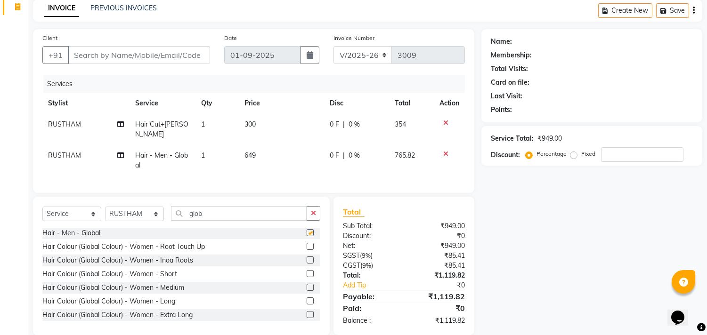
checkbox input "false"
drag, startPoint x: 312, startPoint y: 211, endPoint x: 266, endPoint y: 204, distance: 46.6
click at [312, 210] on icon "button" at bounding box center [313, 213] width 5 height 7
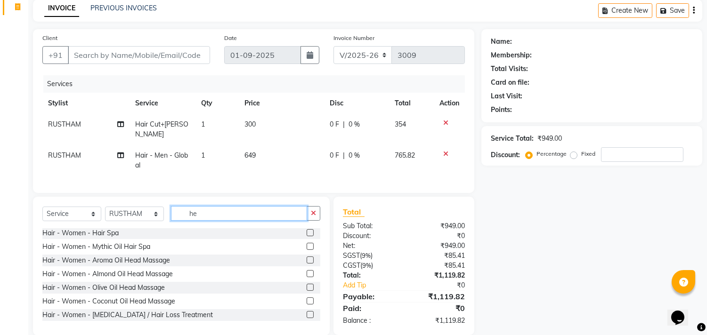
scroll to position [0, 0]
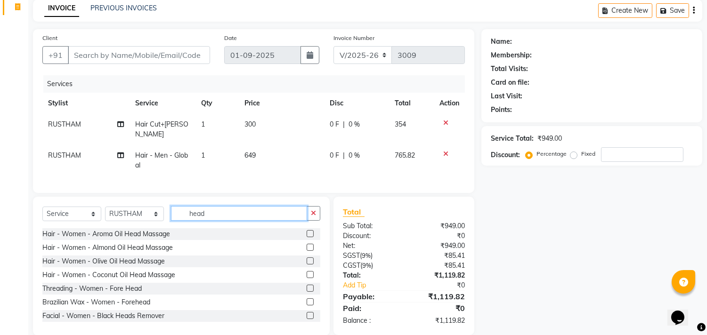
type input "head"
click at [307, 232] on label at bounding box center [310, 233] width 7 height 7
click at [307, 232] on input "checkbox" at bounding box center [310, 234] width 6 height 6
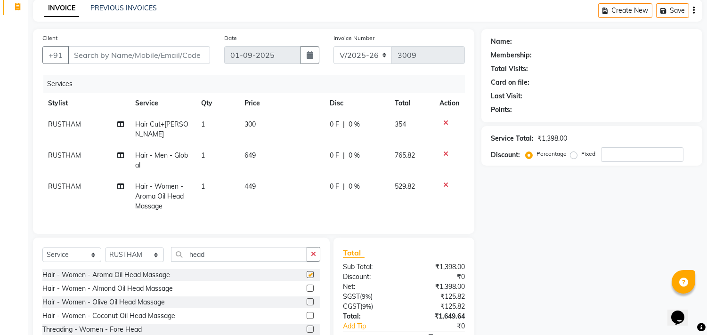
checkbox input "false"
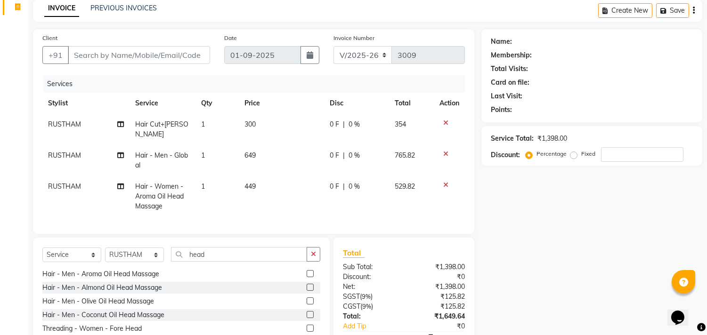
click at [307, 270] on label at bounding box center [310, 273] width 7 height 7
click at [307, 271] on input "checkbox" at bounding box center [310, 274] width 6 height 6
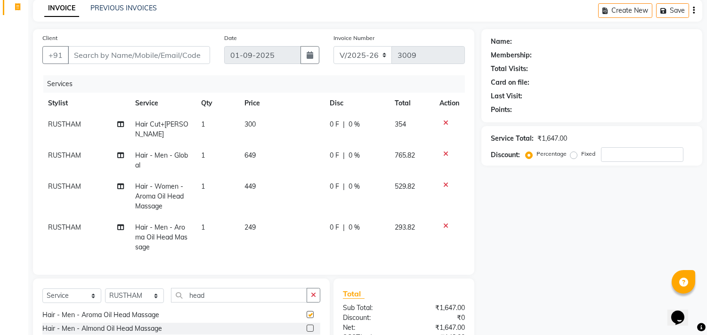
checkbox input "false"
click at [446, 182] on icon at bounding box center [445, 185] width 5 height 7
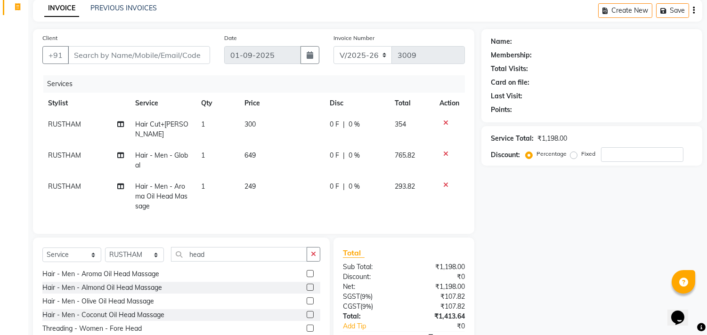
click at [360, 123] on div "0 F | 0 %" at bounding box center [357, 125] width 54 height 10
select select "63519"
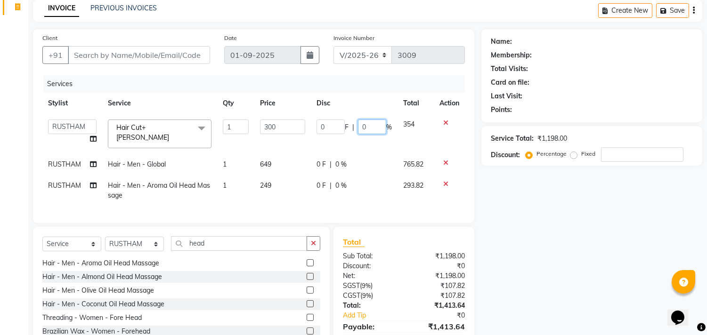
click at [372, 128] on input "0" at bounding box center [372, 127] width 28 height 15
type input "15"
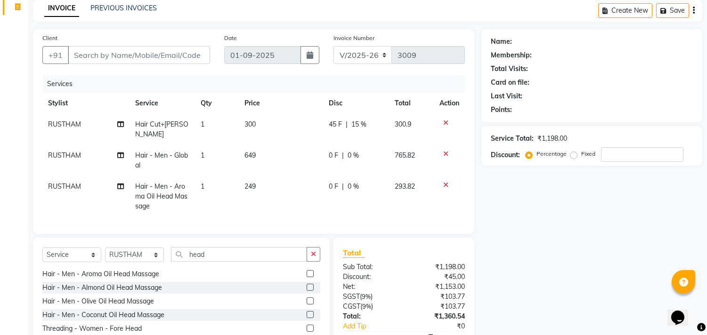
click at [522, 226] on div "Name: Membership: Total Visits: Card on file: Last Visit: Points: Service Total…" at bounding box center [596, 203] width 228 height 348
click at [367, 182] on div "0 F | 0 %" at bounding box center [356, 187] width 55 height 10
select select "63519"
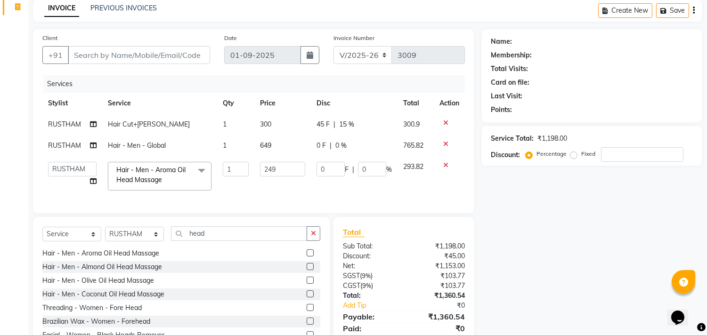
click at [386, 166] on span "%" at bounding box center [389, 170] width 6 height 10
click at [378, 168] on input "0" at bounding box center [372, 169] width 28 height 15
type input "15"
click at [592, 234] on div "Name: Membership: Total Visits: Card on file: Last Visit: Points: Service Total…" at bounding box center [596, 192] width 228 height 327
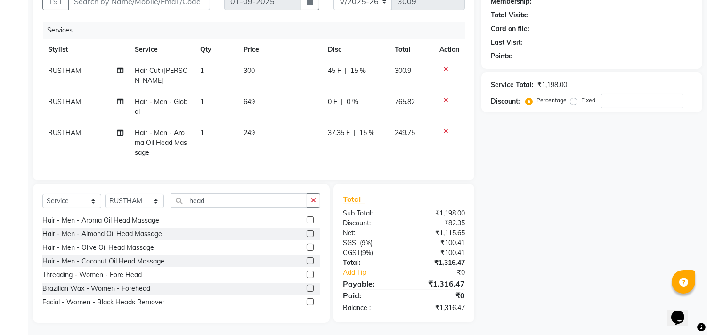
scroll to position [0, 0]
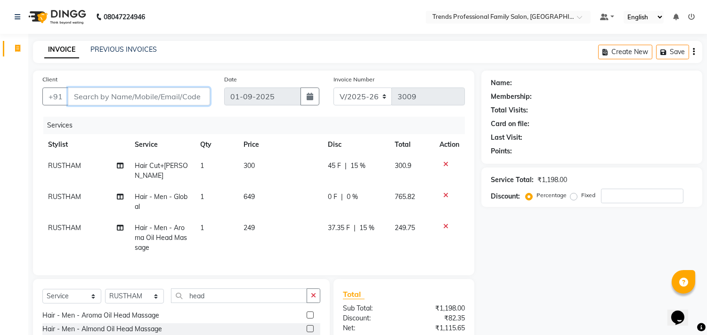
click at [144, 100] on input "Client" at bounding box center [139, 97] width 142 height 18
type input "6"
type input "0"
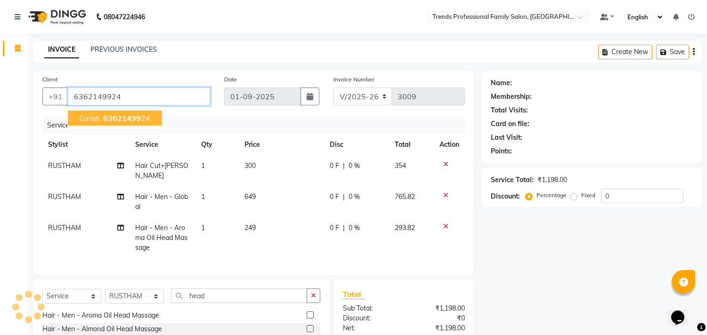
type input "6362149924"
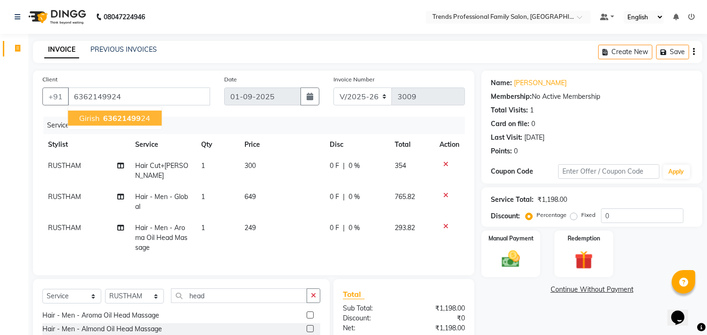
click at [137, 114] on span "63621499" at bounding box center [122, 118] width 38 height 9
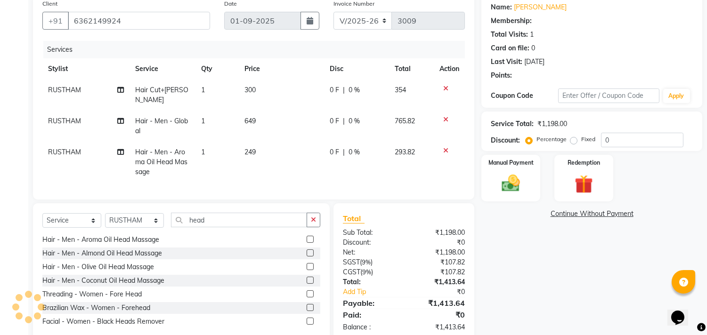
scroll to position [95, 0]
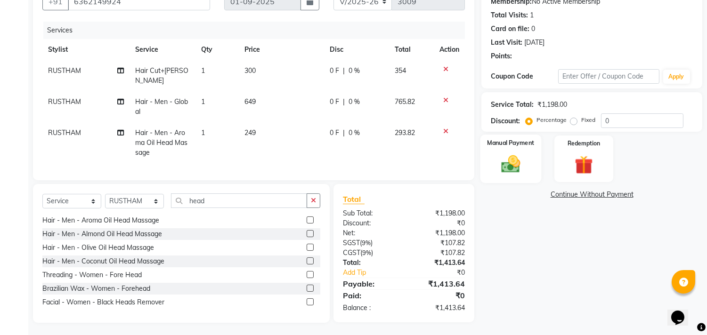
click at [497, 170] on img at bounding box center [511, 165] width 31 height 22
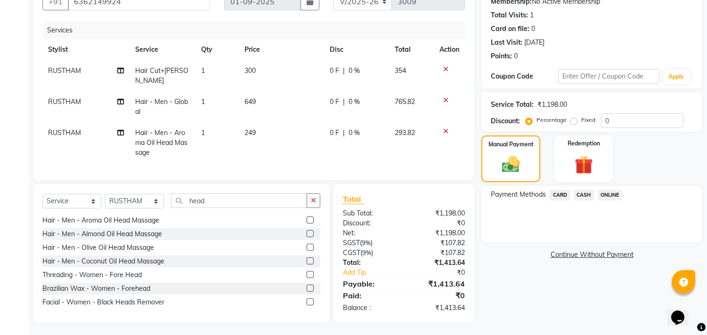
click at [354, 71] on span "0 %" at bounding box center [354, 71] width 11 height 10
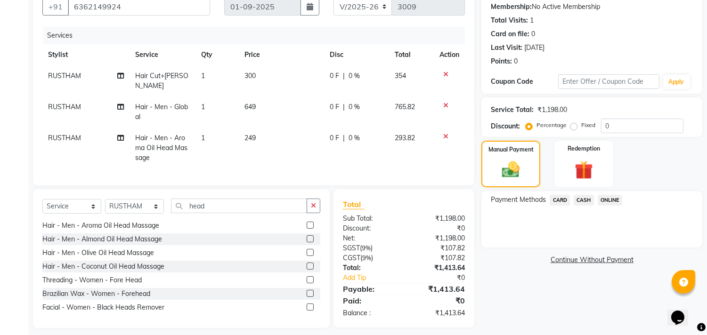
select select "63519"
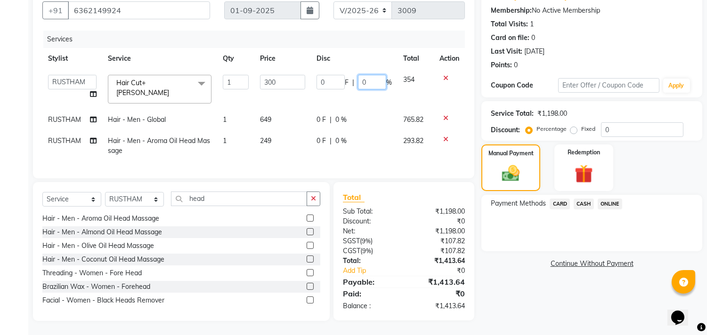
click at [375, 77] on input "0" at bounding box center [372, 82] width 28 height 15
type input "15"
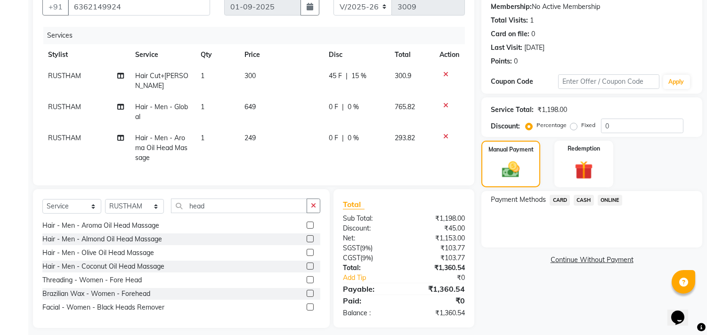
drag, startPoint x: 538, startPoint y: 279, endPoint x: 328, endPoint y: 102, distance: 274.2
click at [537, 279] on div "Name: Girish Membership: No Active Membership Total Visits: 1 Card on file: 0 L…" at bounding box center [596, 155] width 228 height 348
click at [360, 133] on div "0 F | 0 %" at bounding box center [356, 138] width 55 height 10
select select "63519"
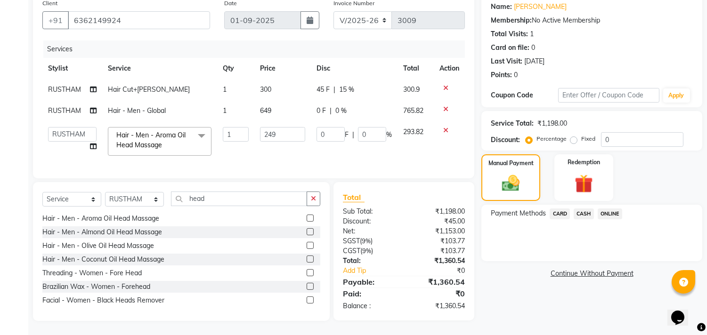
scroll to position [84, 0]
click at [382, 127] on input "0" at bounding box center [372, 134] width 28 height 15
type input "15"
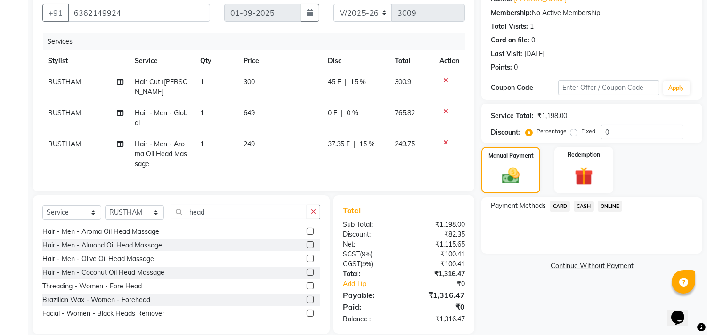
click at [549, 294] on div "Name: Girish Membership: No Active Membership Total Visits: 1 Card on file: 0 L…" at bounding box center [596, 161] width 228 height 348
click at [69, 140] on span "RUSTHAM" at bounding box center [64, 144] width 33 height 8
select select "63519"
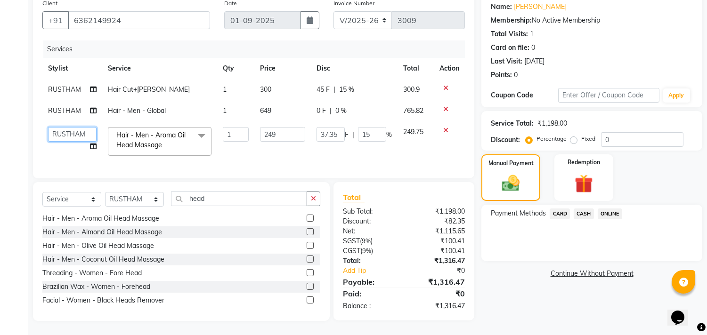
click at [69, 133] on select "[PERSON_NAME] [PERSON_NAME] [PERSON_NAME] [PERSON_NAME] RUSTHAM [PERSON_NAME] […" at bounding box center [72, 134] width 49 height 15
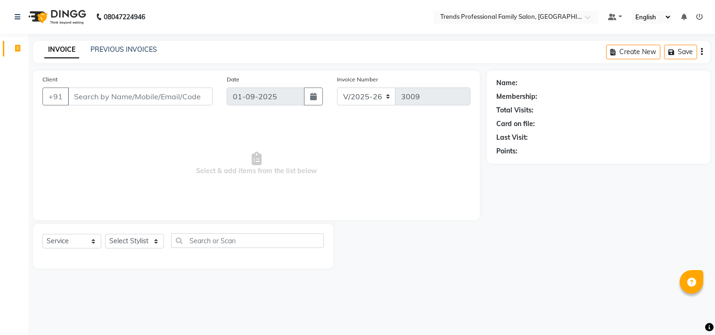
select select "7345"
select select "service"
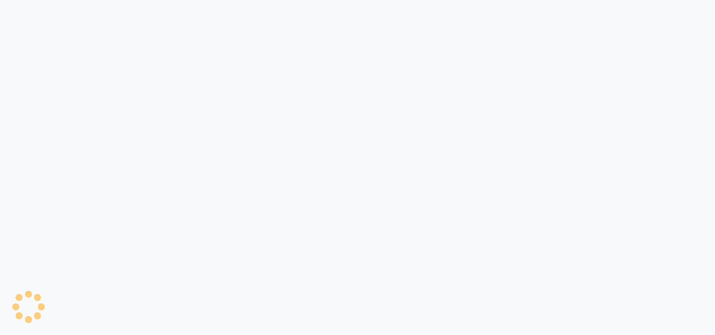
select select "service"
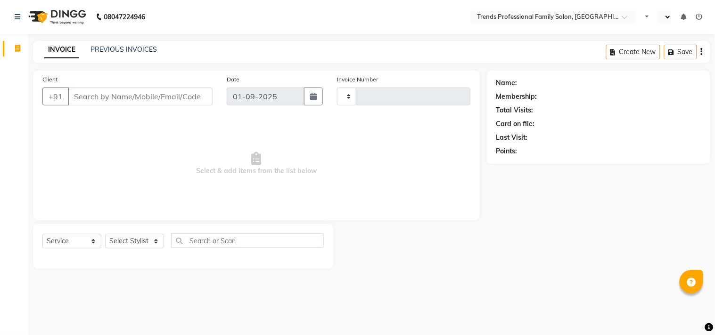
type input "3009"
select select "en"
select select "7345"
click at [148, 245] on select "Select Stylist [PERSON_NAME] [PERSON_NAME] [PERSON_NAME] [PERSON_NAME] RUSTHAM …" at bounding box center [134, 241] width 59 height 15
select select "63519"
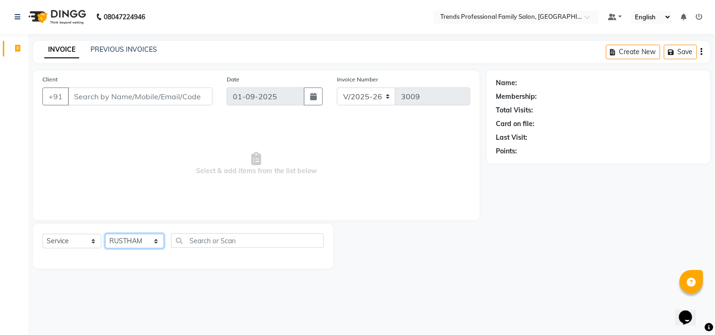
click at [105, 235] on select "Select Stylist [PERSON_NAME] [PERSON_NAME] [PERSON_NAME] [PERSON_NAME] RUSTHAM …" at bounding box center [134, 241] width 59 height 15
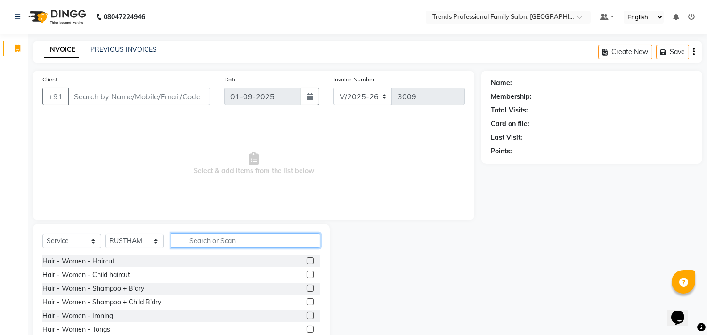
click at [243, 238] on input "text" at bounding box center [245, 241] width 149 height 15
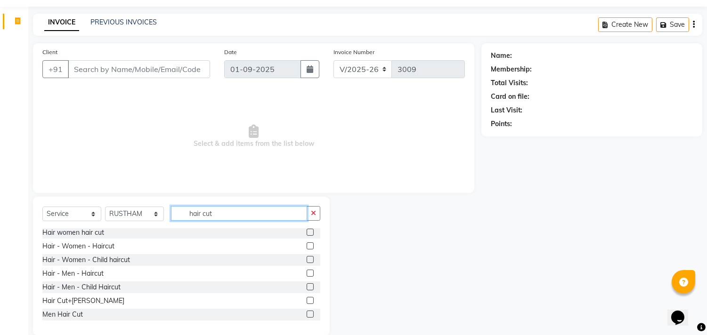
scroll to position [41, 0]
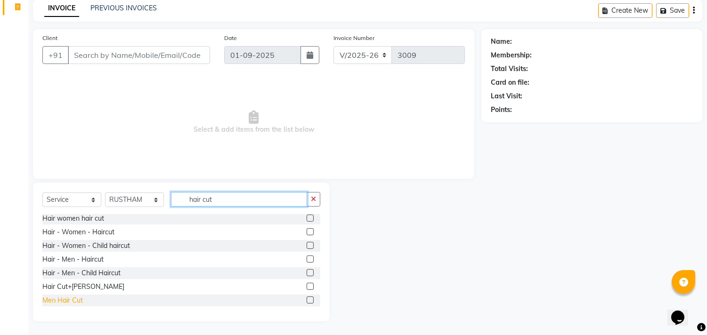
type input "hair cut"
click at [68, 302] on div "Men Hair Cut" at bounding box center [62, 301] width 41 height 10
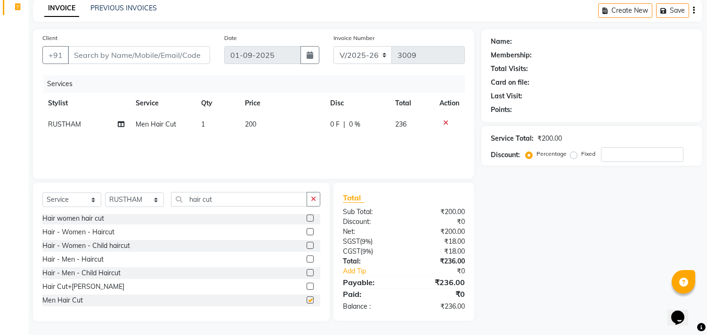
checkbox input "false"
click at [133, 196] on select "Select Stylist [PERSON_NAME] [PERSON_NAME] [PERSON_NAME] [PERSON_NAME] RUSTHAM …" at bounding box center [134, 200] width 59 height 15
select select "64189"
click at [105, 193] on select "Select Stylist [PERSON_NAME] [PERSON_NAME] [PERSON_NAME] [PERSON_NAME] RUSTHAM …" at bounding box center [134, 200] width 59 height 15
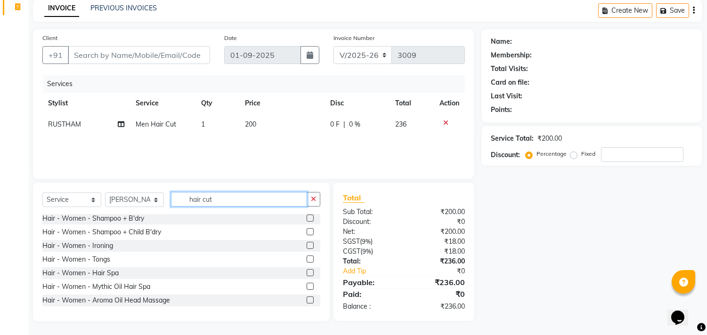
click at [236, 195] on input "hair cut" at bounding box center [239, 199] width 136 height 15
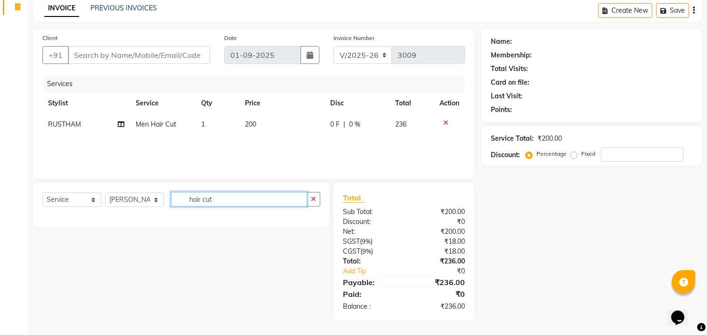
scroll to position [0, 0]
type input "hair cut"
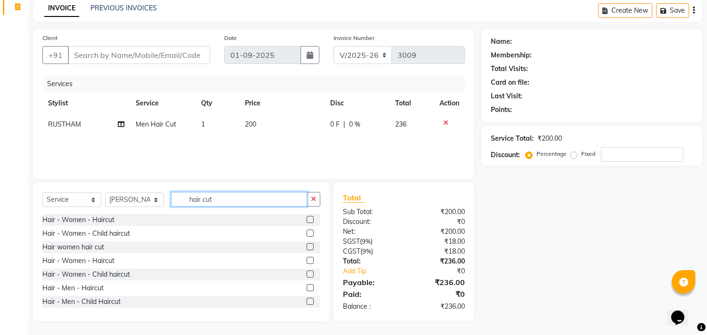
scroll to position [29, 0]
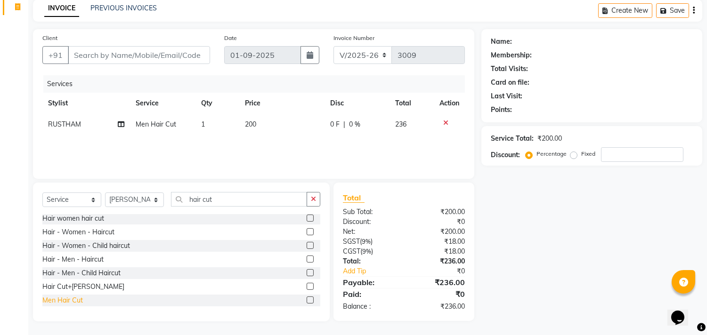
click at [65, 298] on div "Men Hair Cut" at bounding box center [62, 301] width 41 height 10
checkbox input "false"
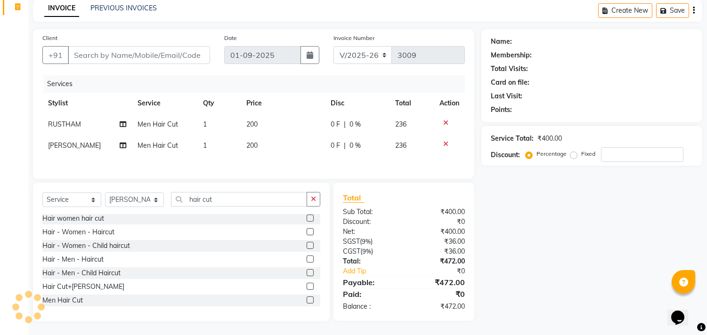
click at [694, 10] on icon "button" at bounding box center [694, 10] width 2 height 0
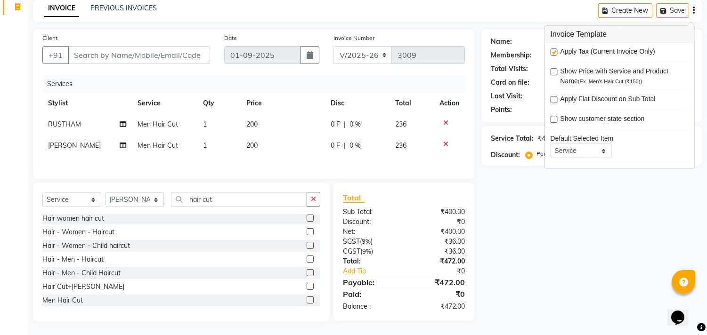
click at [551, 50] on label at bounding box center [553, 52] width 7 height 7
click at [551, 50] on input "checkbox" at bounding box center [553, 52] width 6 height 6
checkbox input "false"
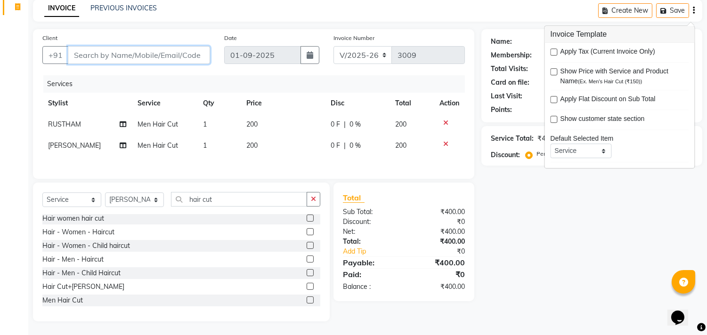
click at [201, 53] on input "Client" at bounding box center [139, 55] width 142 height 18
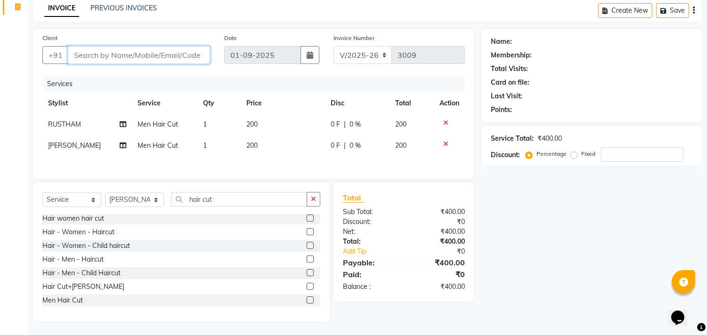
type input "8"
type input "0"
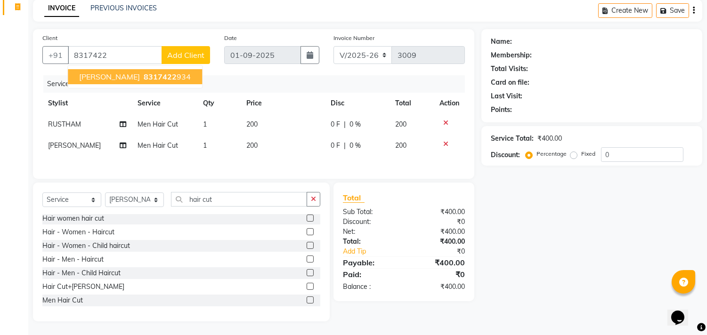
click at [110, 64] on div "+91 8317422 suhas 8317422 934 Add Client" at bounding box center [126, 55] width 168 height 18
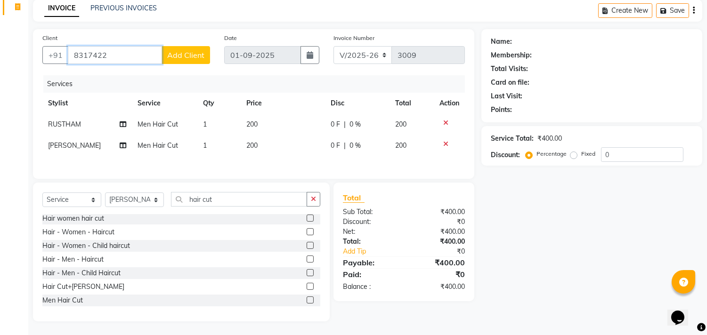
click at [118, 55] on input "8317422" at bounding box center [115, 55] width 94 height 18
click at [144, 79] on span "83174229" at bounding box center [163, 76] width 38 height 9
type input "8317422934"
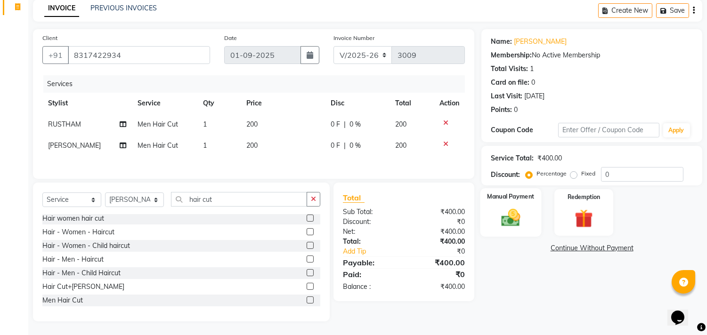
click at [517, 216] on img at bounding box center [511, 218] width 31 height 22
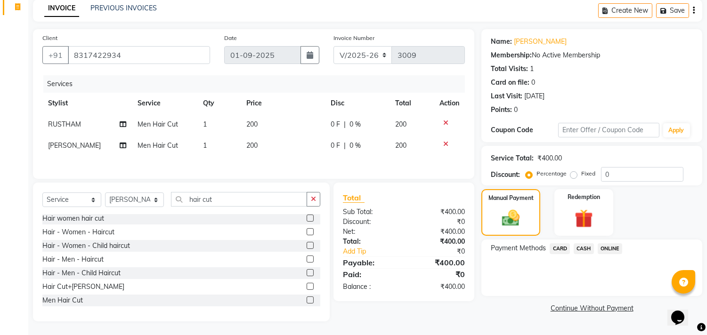
click at [612, 249] on span "ONLINE" at bounding box center [610, 249] width 24 height 11
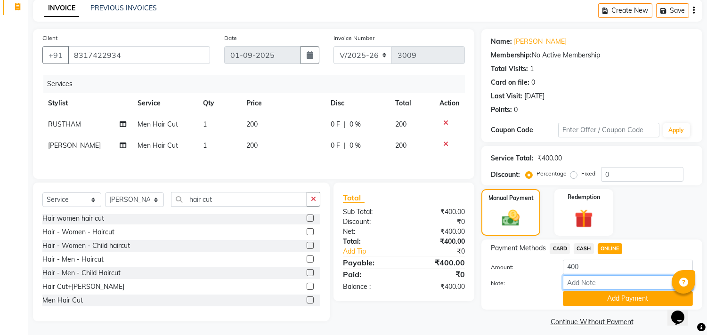
click at [579, 281] on input "Note:" at bounding box center [628, 283] width 130 height 15
type input "THANK YOU VISIT AGAIN"
click at [613, 299] on button "Add Payment" at bounding box center [628, 299] width 130 height 15
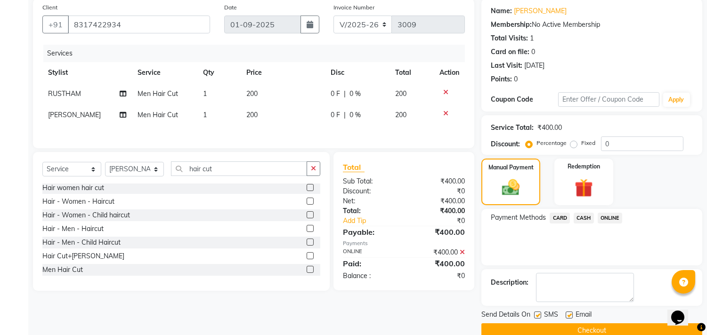
scroll to position [88, 0]
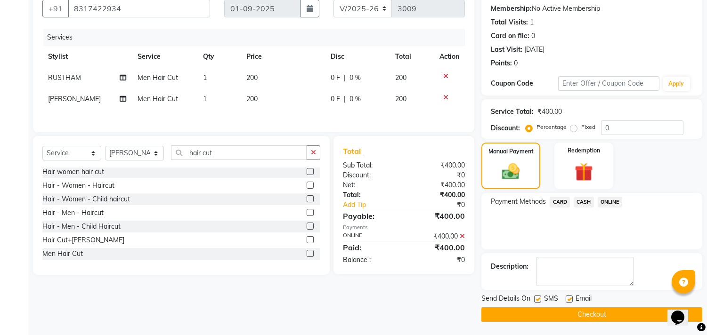
click at [571, 298] on label at bounding box center [569, 299] width 7 height 7
click at [571, 298] on input "checkbox" at bounding box center [569, 300] width 6 height 6
checkbox input "false"
click at [539, 301] on label at bounding box center [537, 299] width 7 height 7
click at [539, 301] on input "checkbox" at bounding box center [537, 300] width 6 height 6
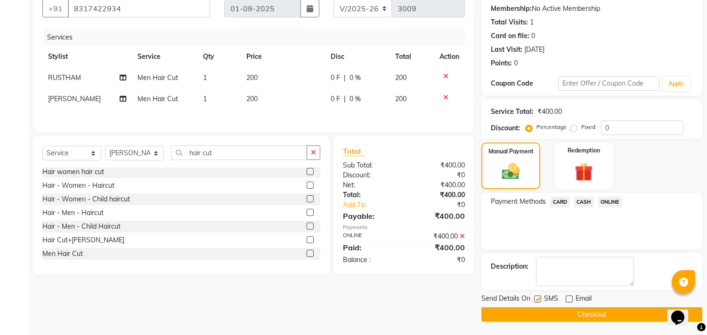
checkbox input "false"
click at [537, 309] on button "Checkout" at bounding box center [592, 315] width 221 height 15
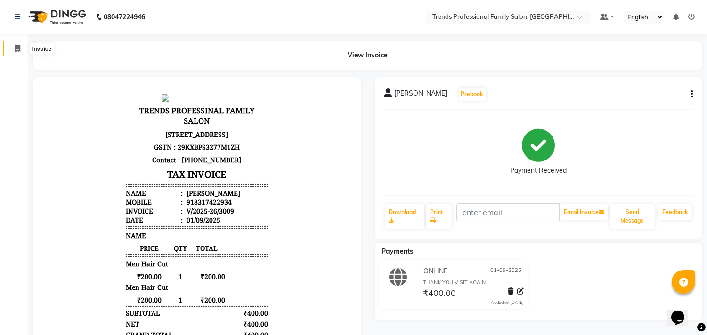
click at [12, 48] on span at bounding box center [17, 48] width 16 height 11
select select "service"
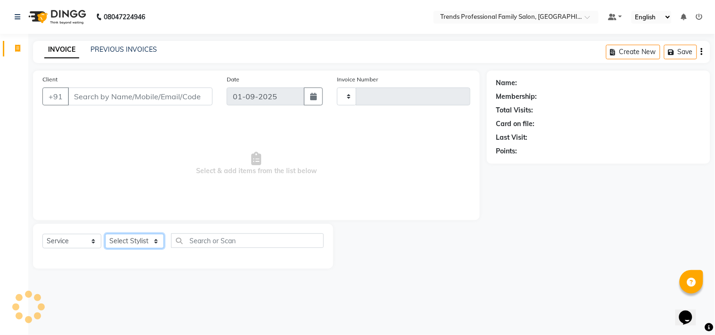
click at [149, 242] on select "Select Stylist" at bounding box center [134, 241] width 59 height 15
type input "3010"
select select "7345"
select select "63519"
click at [105, 235] on select "Select Stylist [PERSON_NAME] [PERSON_NAME] [PERSON_NAME] [PERSON_NAME] RUSTHAM …" at bounding box center [134, 241] width 59 height 15
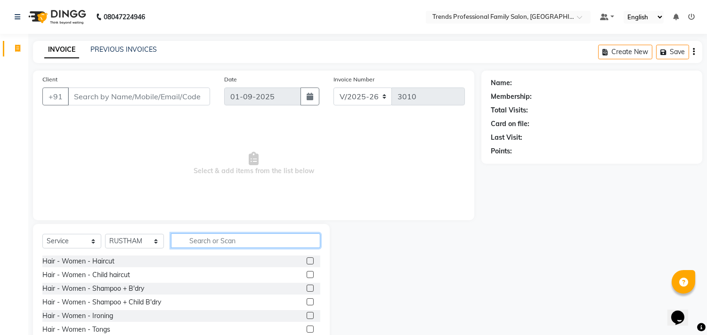
click at [277, 239] on input "text" at bounding box center [245, 241] width 149 height 15
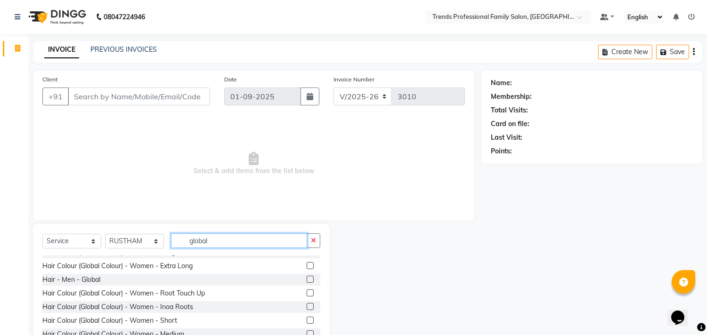
scroll to position [83, 0]
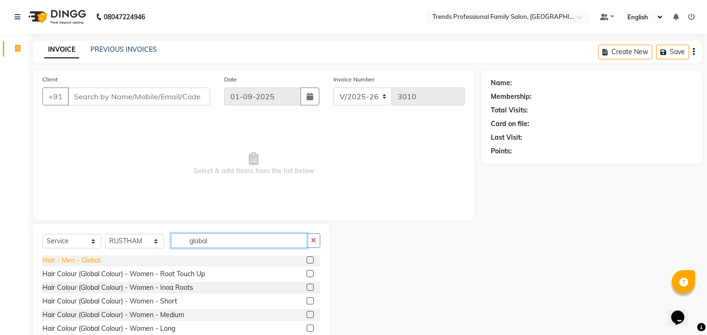
type input "global"
click at [87, 261] on div "Hair - Men - Global" at bounding box center [71, 261] width 58 height 10
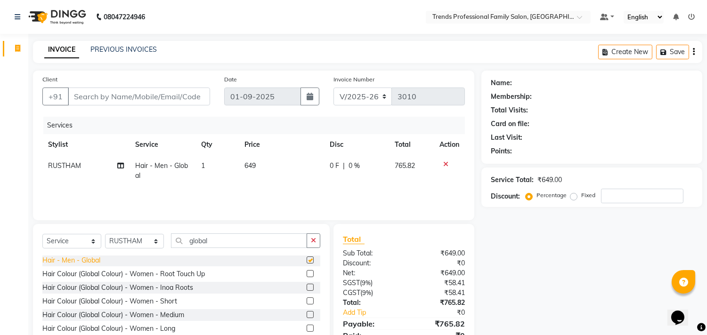
checkbox input "false"
click at [312, 242] on icon "button" at bounding box center [313, 240] width 5 height 7
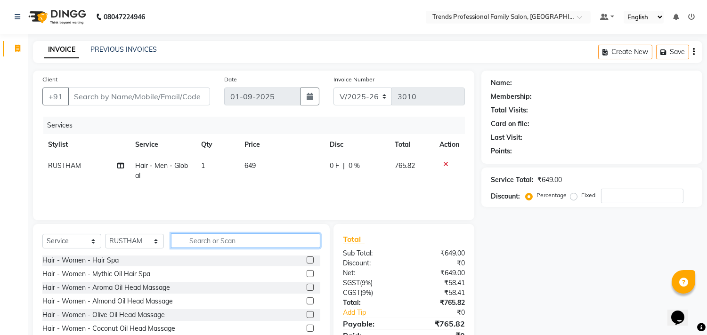
type input "h"
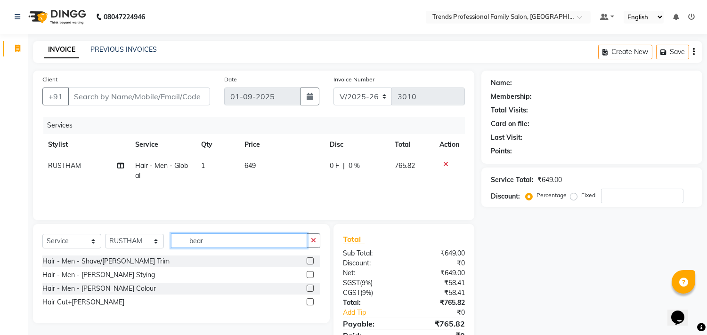
scroll to position [0, 0]
type input "beard"
click at [79, 302] on div "Hair Cut+[PERSON_NAME]" at bounding box center [83, 303] width 82 height 10
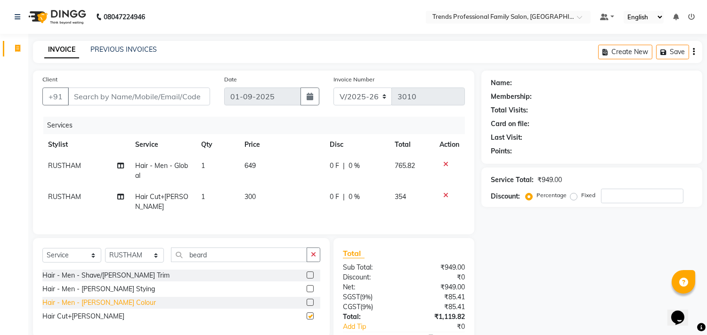
checkbox input "false"
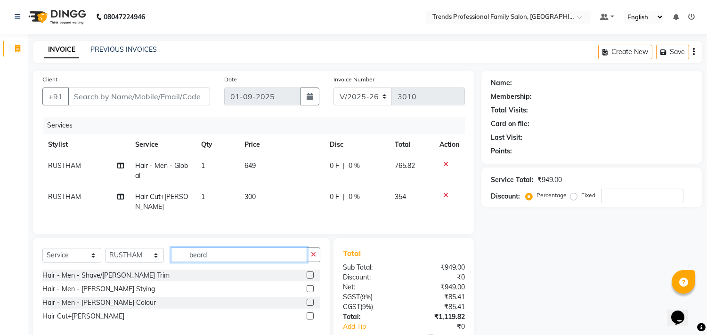
click at [219, 251] on input "beard" at bounding box center [239, 255] width 136 height 15
type input "b"
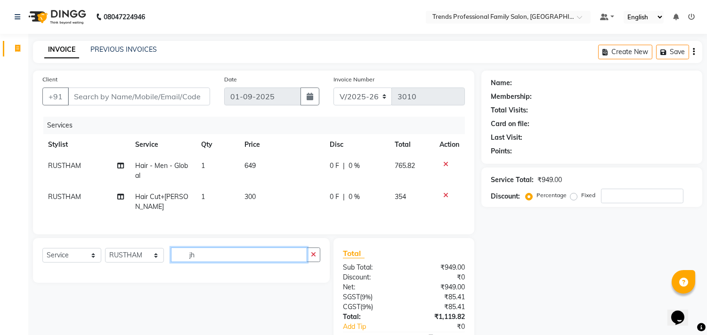
type input "j"
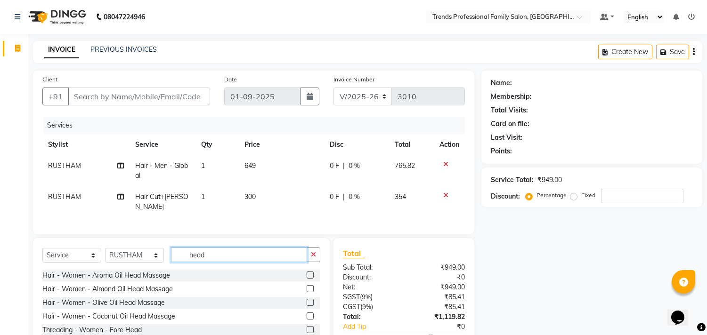
scroll to position [151, 0]
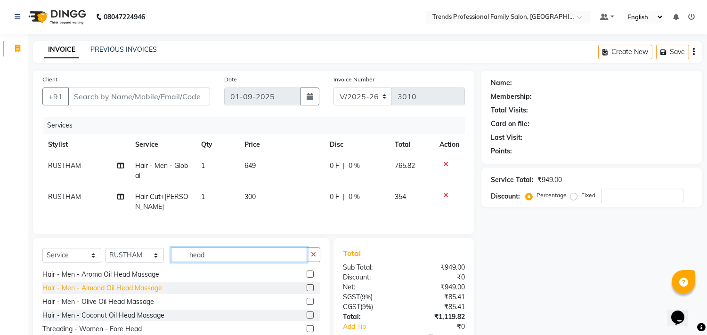
type input "head"
click at [103, 284] on div "Hair - Men - Almond Oil Head Massage" at bounding box center [102, 289] width 120 height 10
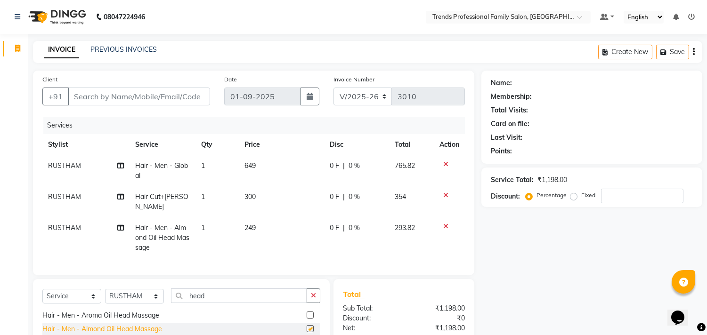
checkbox input "false"
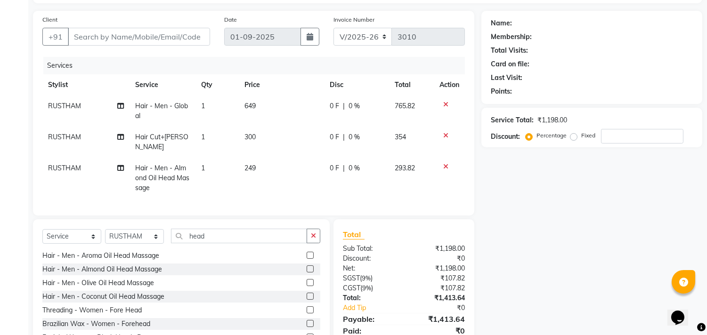
scroll to position [95, 0]
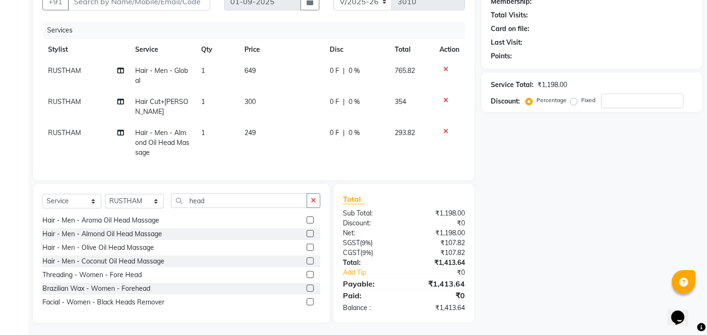
click at [356, 102] on span "0 %" at bounding box center [354, 102] width 11 height 10
select select "63519"
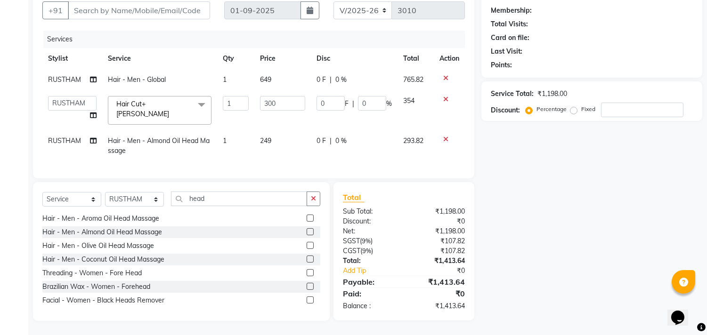
scroll to position [90, 0]
drag, startPoint x: 366, startPoint y: 100, endPoint x: 346, endPoint y: 90, distance: 21.9
click at [364, 100] on input "0" at bounding box center [372, 103] width 28 height 15
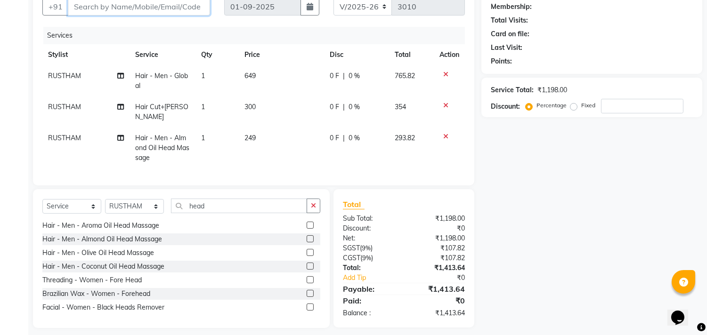
click at [171, 8] on input "Client" at bounding box center [139, 7] width 142 height 18
type input "r"
type input "0"
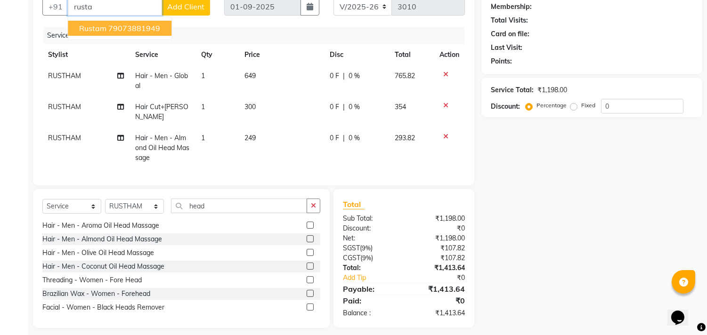
click at [121, 27] on ngb-highlight "79073881949" at bounding box center [134, 28] width 52 height 9
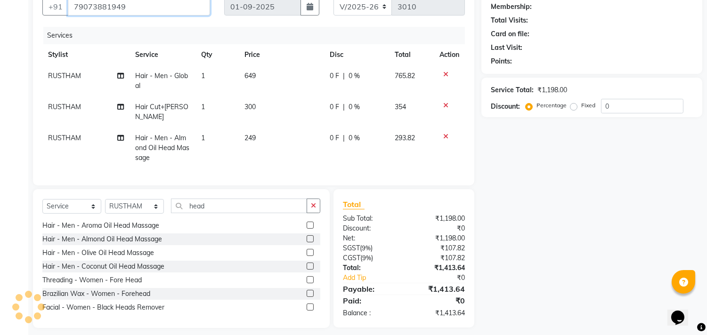
type input "79073881949"
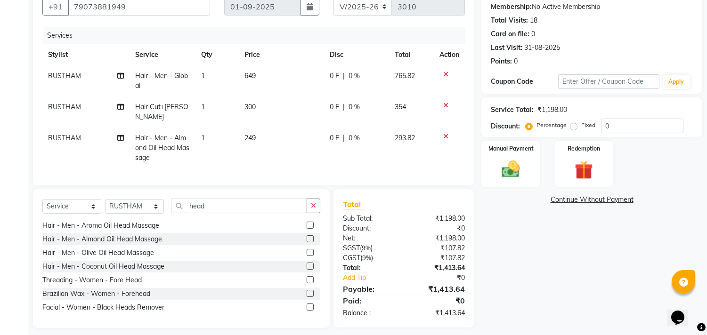
click at [360, 109] on div "0 F | 0 %" at bounding box center [357, 107] width 54 height 10
select select "63519"
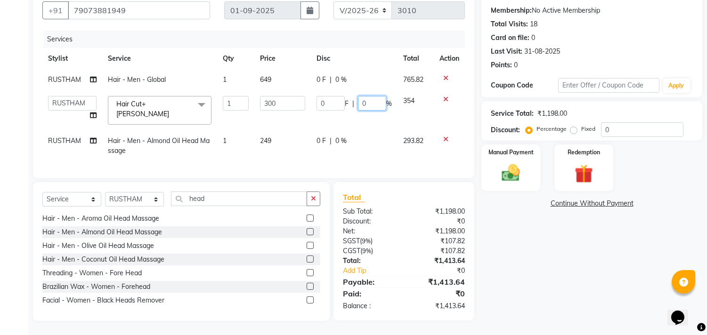
click at [370, 100] on input "0" at bounding box center [372, 103] width 28 height 15
type input "15"
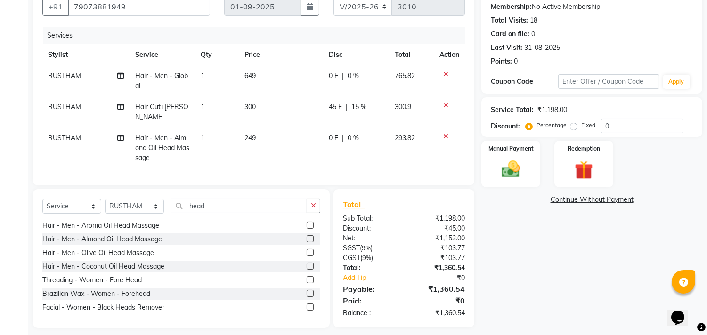
click at [583, 252] on div "Name: Rustam Membership: No Active Membership Total Visits: 18 Card on file: 0 …" at bounding box center [596, 155] width 228 height 348
click at [357, 133] on span "0 %" at bounding box center [353, 138] width 11 height 10
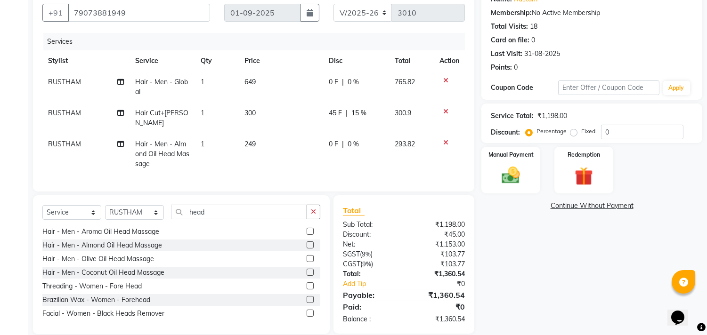
select select "63519"
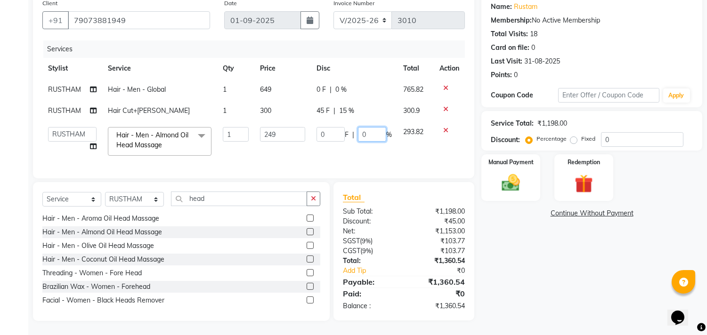
click at [369, 127] on input "0" at bounding box center [372, 134] width 28 height 15
type input "15"
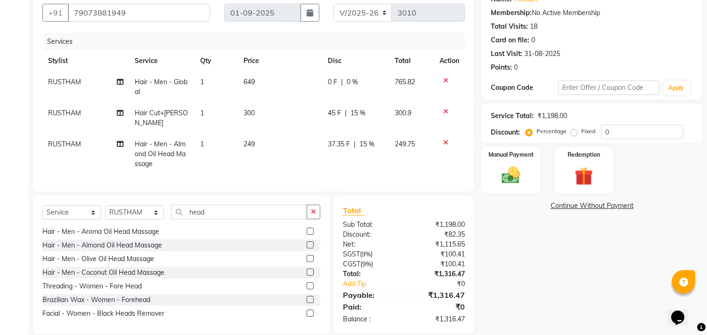
click at [589, 267] on div "Name: Rustam Membership: No Active Membership Total Visits: 18 Card on file: 0 …" at bounding box center [596, 161] width 228 height 348
click at [68, 140] on span "RUSTHAM" at bounding box center [64, 144] width 33 height 8
select select "63519"
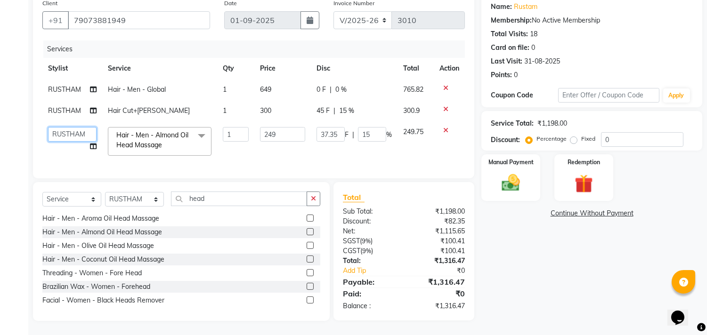
click at [73, 130] on select "[PERSON_NAME] [PERSON_NAME] [PERSON_NAME] [PERSON_NAME] RUSTHAM [PERSON_NAME] […" at bounding box center [72, 134] width 49 height 15
select select "63524"
click at [507, 172] on img at bounding box center [511, 183] width 31 height 22
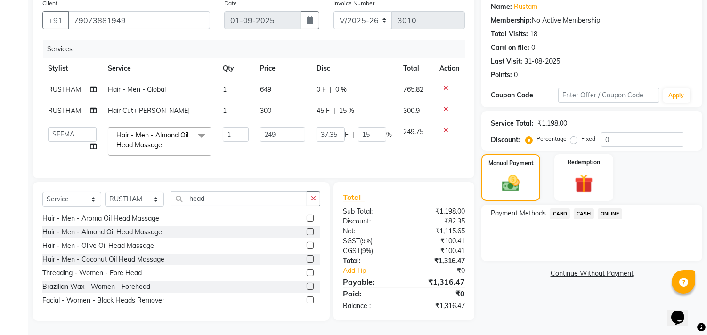
click at [605, 209] on span "ONLINE" at bounding box center [610, 214] width 24 height 11
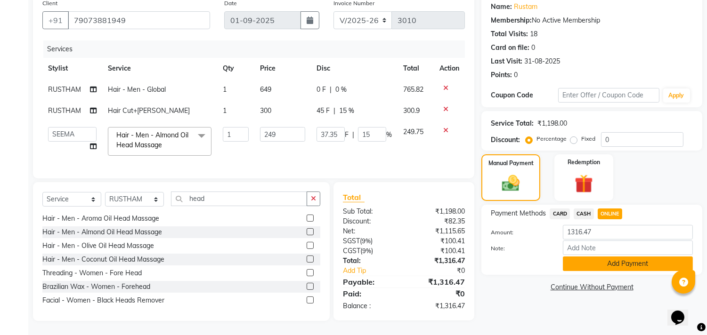
click at [595, 261] on button "Add Payment" at bounding box center [628, 264] width 130 height 15
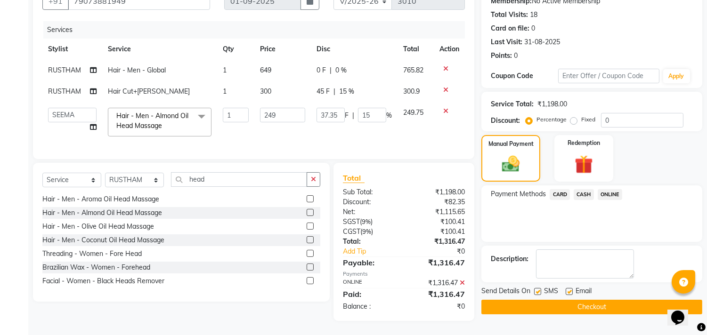
scroll to position [104, 0]
click at [566, 288] on label at bounding box center [569, 291] width 7 height 7
click at [566, 289] on input "checkbox" at bounding box center [569, 292] width 6 height 6
checkbox input "false"
click at [536, 300] on button "Checkout" at bounding box center [592, 307] width 221 height 15
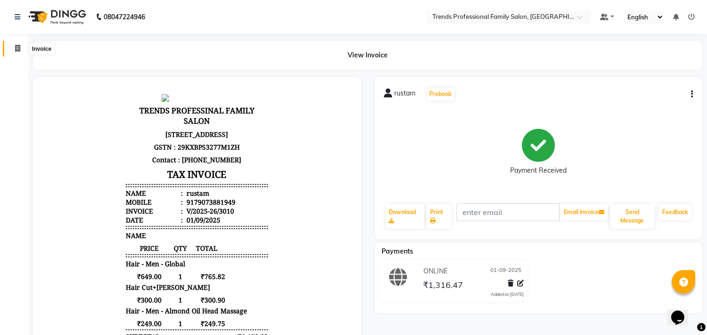
click at [15, 48] on icon at bounding box center [17, 48] width 5 height 7
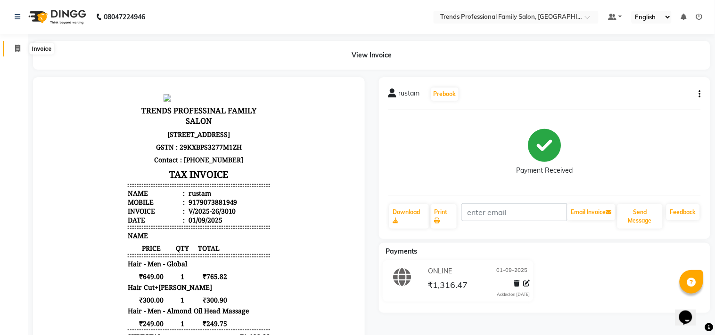
select select "service"
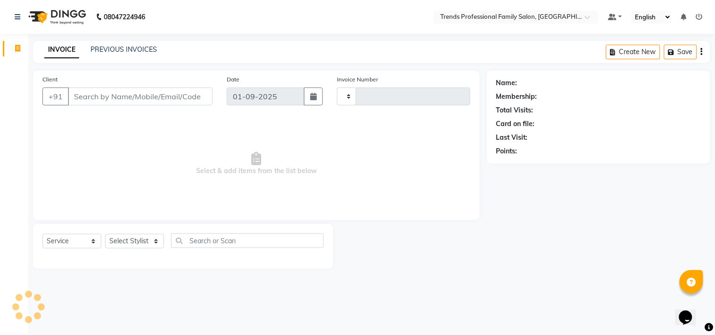
type input "3011"
select select "7345"
click at [151, 236] on select "Select Stylist" at bounding box center [134, 241] width 59 height 15
click at [105, 235] on select "Select Stylist [PERSON_NAME] [PERSON_NAME] [PERSON_NAME] [PERSON_NAME] RUSTHAM …" at bounding box center [134, 241] width 59 height 15
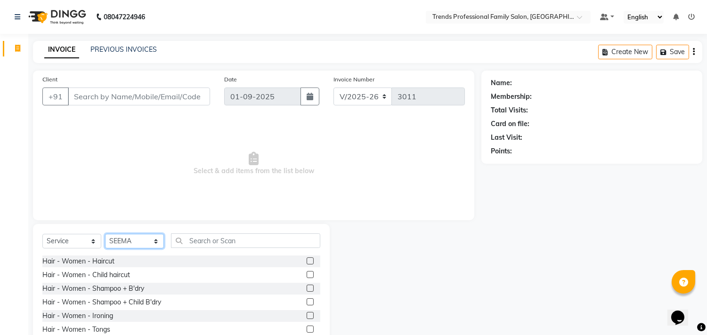
click at [151, 243] on select "Select Stylist [PERSON_NAME] [PERSON_NAME] [PERSON_NAME] [PERSON_NAME] RUSTHAM …" at bounding box center [134, 241] width 59 height 15
select select "63519"
click at [105, 235] on select "Select Stylist [PERSON_NAME] [PERSON_NAME] [PERSON_NAME] [PERSON_NAME] RUSTHAM …" at bounding box center [134, 241] width 59 height 15
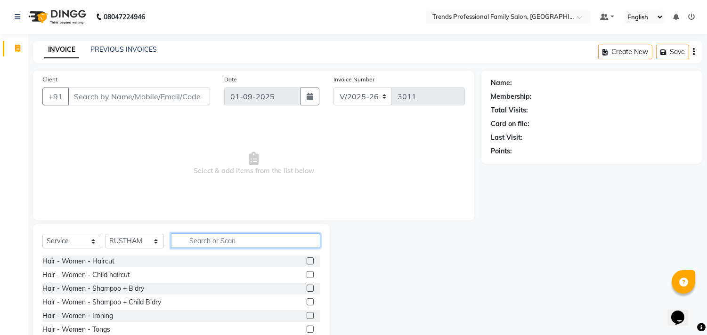
click at [222, 241] on input "text" at bounding box center [245, 241] width 149 height 15
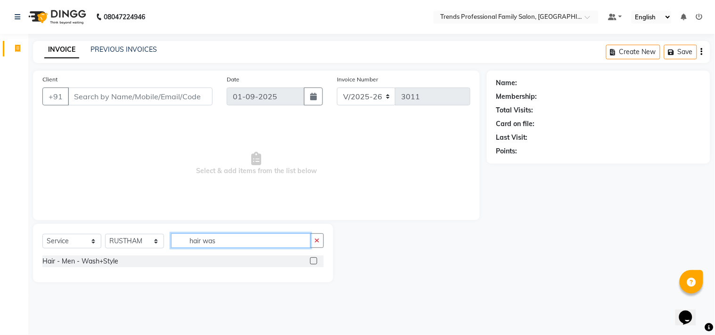
type input "hair was"
click at [100, 255] on div "Select Service Product Membership Package Voucher Prepaid Gift Card Select Styl…" at bounding box center [182, 245] width 281 height 22
click at [100, 257] on div "Hair - Men - Wash+Style" at bounding box center [80, 262] width 76 height 10
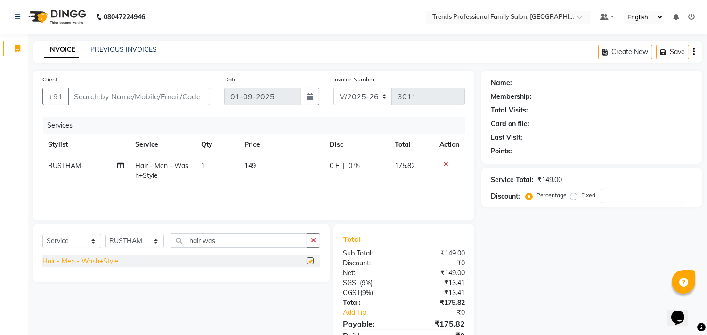
checkbox input "false"
click at [447, 162] on icon at bounding box center [445, 164] width 5 height 7
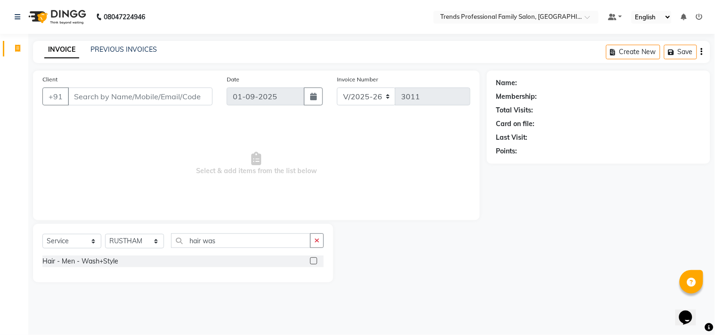
drag, startPoint x: 313, startPoint y: 238, endPoint x: 316, endPoint y: 231, distance: 7.4
click at [314, 238] on button "button" at bounding box center [317, 241] width 14 height 15
type input "hair wash"
click at [98, 262] on div "Hair - Men - Wash+Style" at bounding box center [80, 262] width 76 height 10
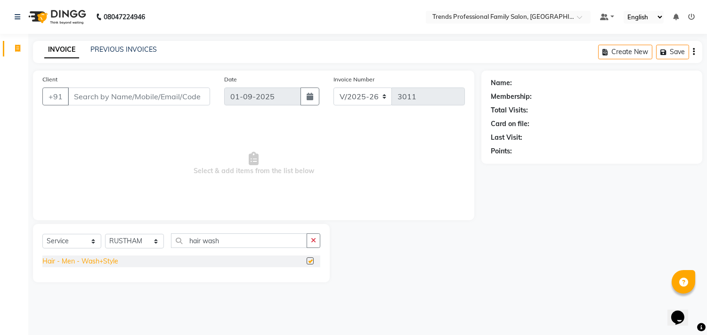
checkbox input "false"
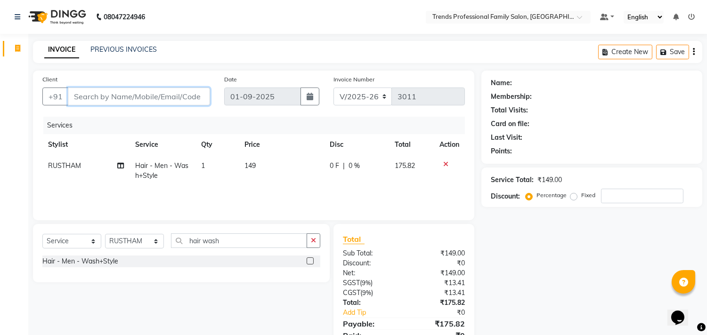
click at [203, 99] on input "Client" at bounding box center [139, 97] width 142 height 18
type input "9"
type input "0"
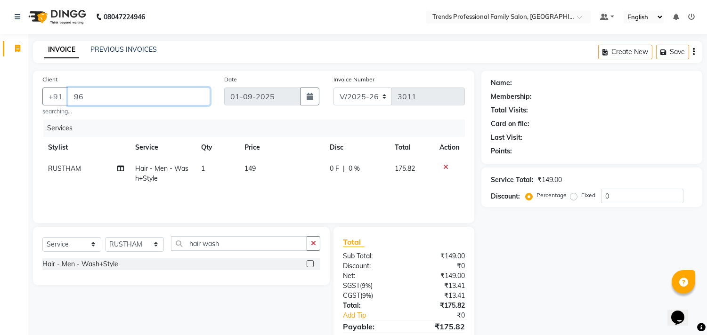
type input "9"
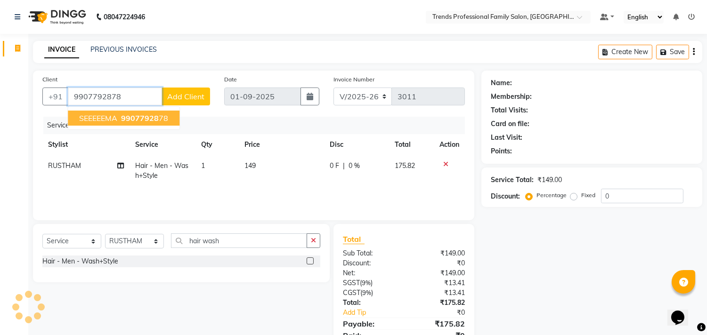
type input "9907792878"
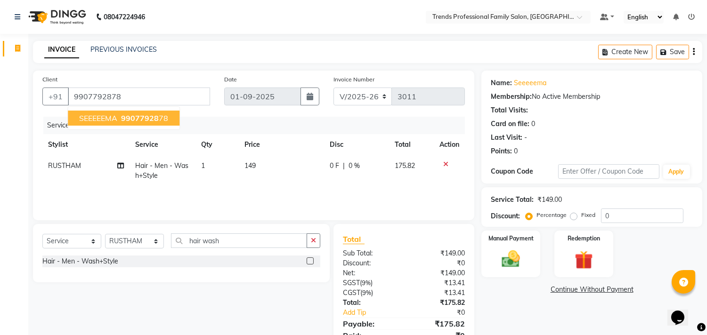
click at [128, 115] on span "99077928" at bounding box center [140, 118] width 38 height 9
click at [505, 252] on img at bounding box center [511, 260] width 31 height 22
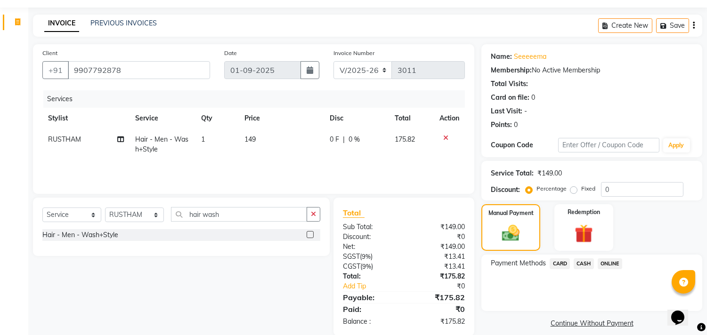
scroll to position [41, 0]
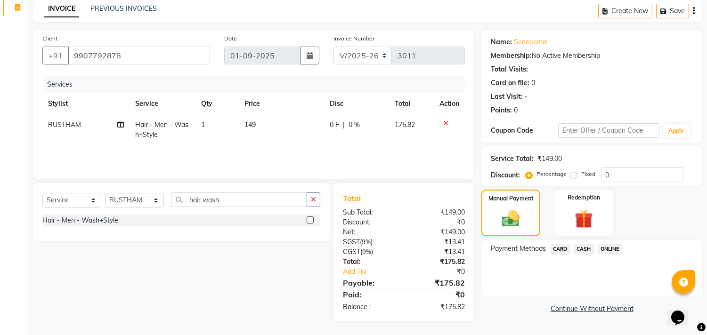
click at [610, 247] on span "ONLINE" at bounding box center [610, 249] width 24 height 11
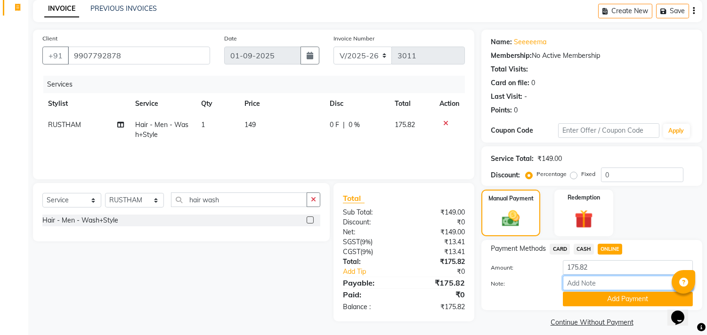
click at [600, 283] on input "Note:" at bounding box center [628, 283] width 130 height 15
type input "THANK YOU VISIT AGAIN"
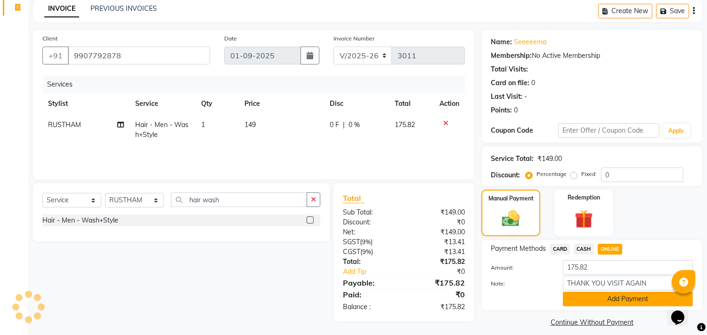
click at [612, 299] on button "Add Payment" at bounding box center [628, 299] width 130 height 15
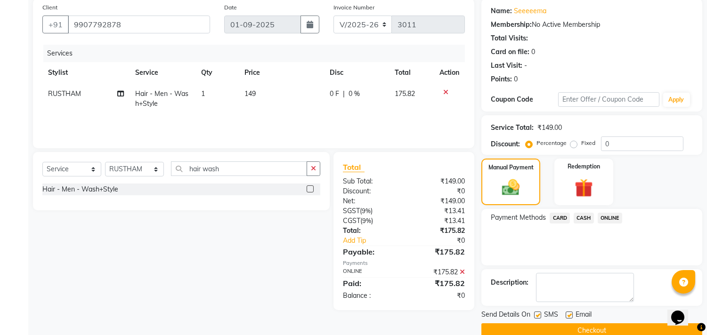
scroll to position [88, 0]
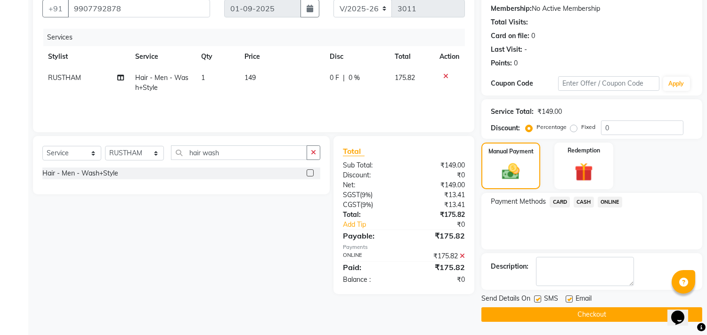
click at [569, 300] on label at bounding box center [569, 299] width 7 height 7
click at [569, 300] on input "checkbox" at bounding box center [569, 300] width 6 height 6
checkbox input "false"
click at [536, 314] on button "Checkout" at bounding box center [592, 315] width 221 height 15
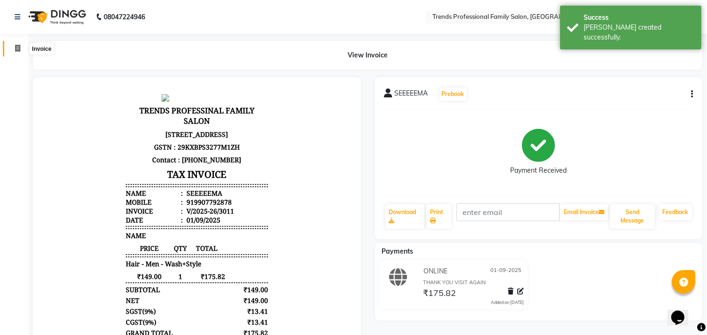
click at [17, 45] on icon at bounding box center [17, 48] width 5 height 7
select select "service"
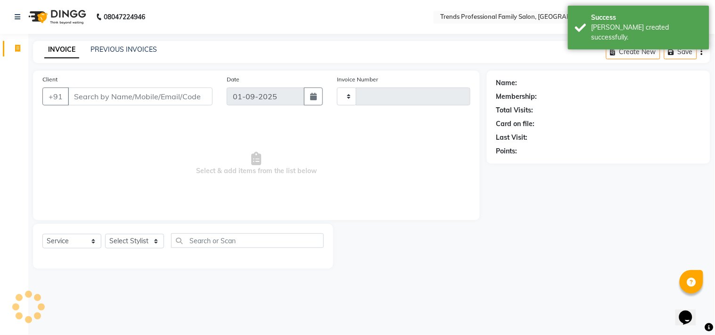
type input "3012"
select select "7345"
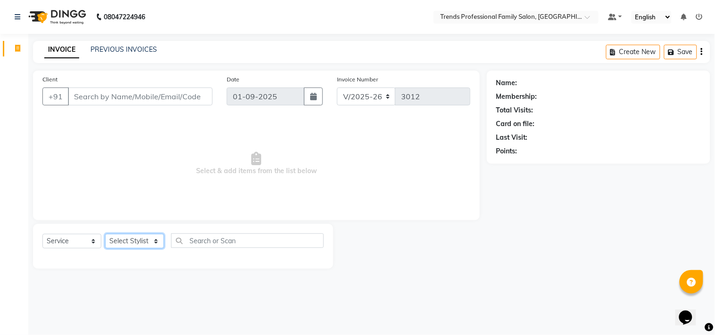
click at [149, 240] on select "Select Stylist [PERSON_NAME] [PERSON_NAME] [PERSON_NAME] [PERSON_NAME] RUSTHAM …" at bounding box center [134, 241] width 59 height 15
select select "64189"
click at [105, 235] on select "Select Stylist [PERSON_NAME] [PERSON_NAME] [PERSON_NAME] [PERSON_NAME] RUSTHAM …" at bounding box center [134, 241] width 59 height 15
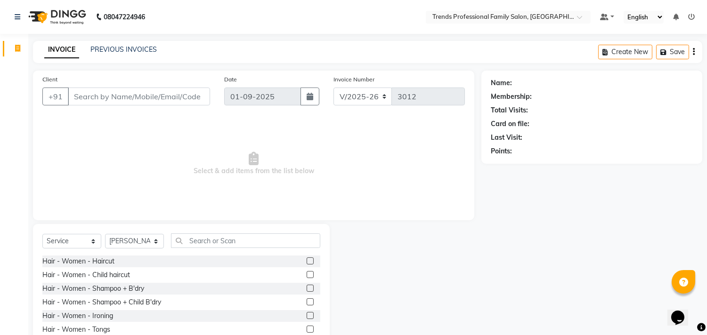
click at [196, 234] on div "Select Service Product Membership Package Voucher Prepaid Gift Card Select Styl…" at bounding box center [181, 293] width 297 height 139
click at [69, 279] on div "Hair - Women - Child haircut" at bounding box center [86, 275] width 88 height 10
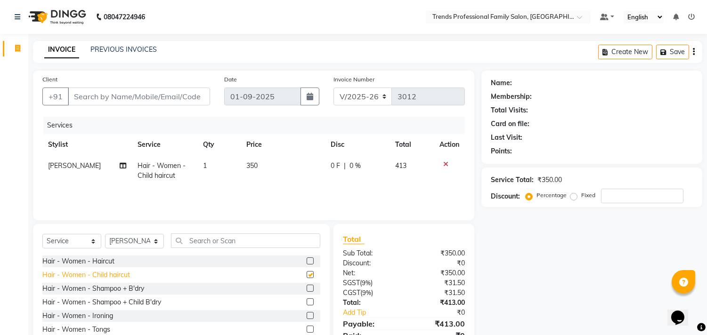
checkbox input "false"
click at [134, 290] on div "Hair - Women - Shampoo + B'dry" at bounding box center [93, 289] width 102 height 10
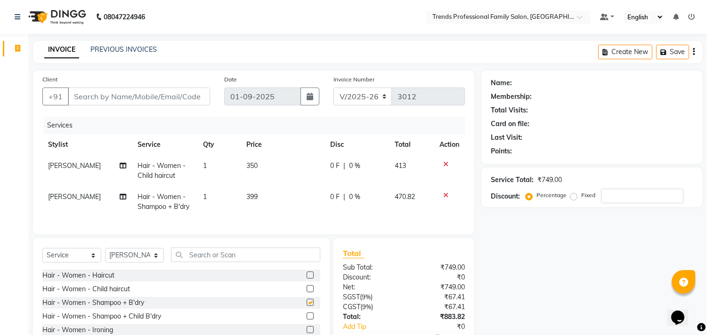
checkbox input "false"
click at [62, 198] on span "[PERSON_NAME]" at bounding box center [74, 197] width 53 height 8
select select "64189"
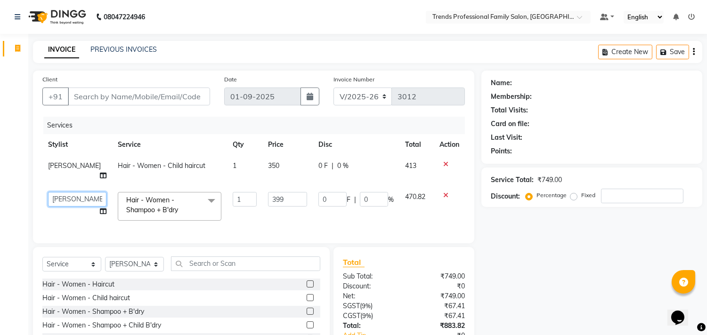
click at [62, 192] on select "[PERSON_NAME] [PERSON_NAME] [PERSON_NAME] [PERSON_NAME] RUSTHAM [PERSON_NAME] […" at bounding box center [77, 199] width 58 height 15
select select "63551"
click at [142, 93] on input "Client" at bounding box center [139, 97] width 142 height 18
type input "0"
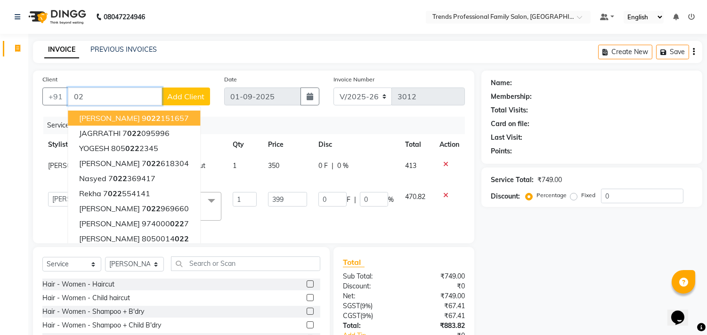
type input "0"
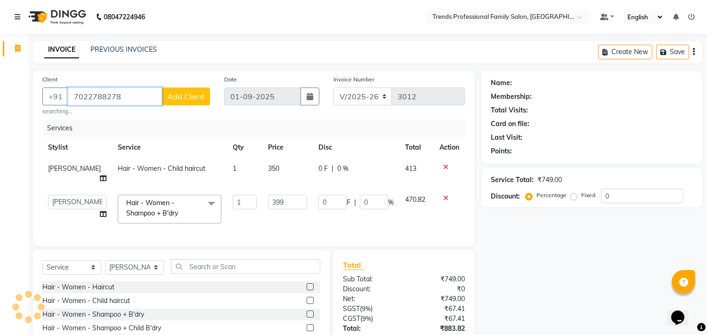
type input "7022788278"
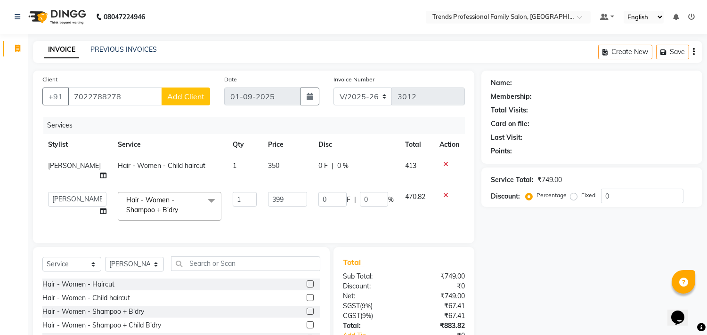
click at [186, 90] on button "Add Client" at bounding box center [186, 97] width 49 height 18
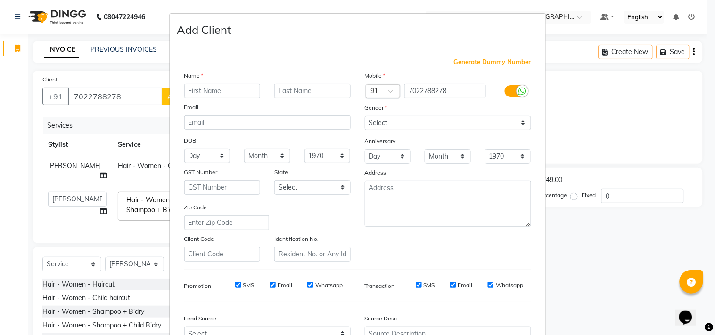
drag, startPoint x: 126, startPoint y: 104, endPoint x: 127, endPoint y: 95, distance: 9.5
click at [127, 100] on ngb-modal-window "Add Client Generate Dummy Number Name Email DOB Day 01 02 03 04 05 06 07 08 09 …" at bounding box center [357, 167] width 715 height 335
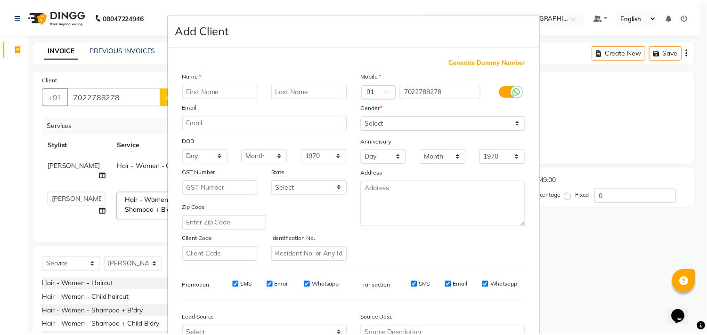
scroll to position [100, 0]
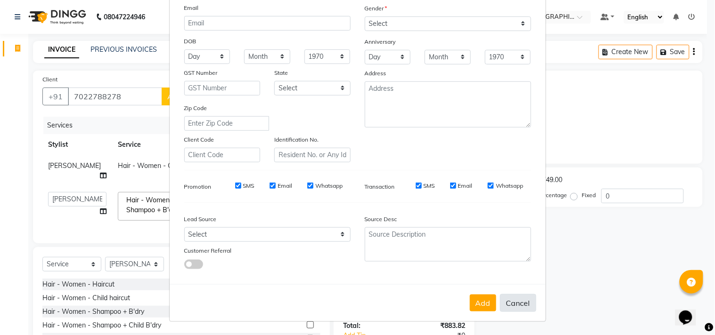
click at [511, 308] on button "Cancel" at bounding box center [518, 303] width 36 height 18
select select
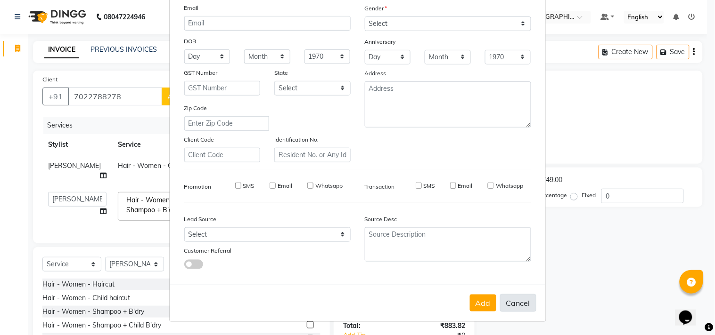
select select
checkbox input "false"
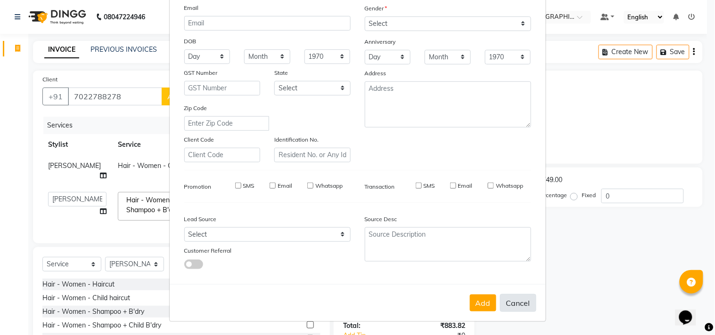
checkbox input "false"
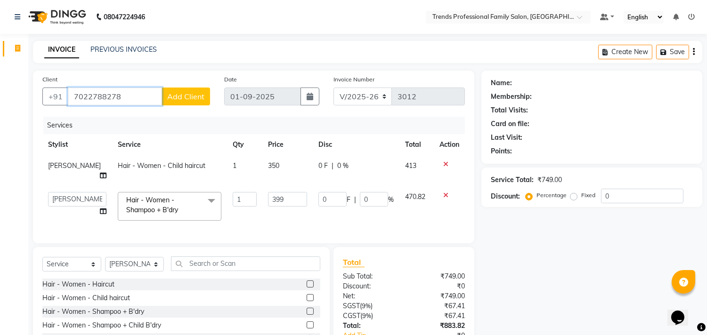
click at [138, 103] on input "7022788278" at bounding box center [115, 97] width 94 height 18
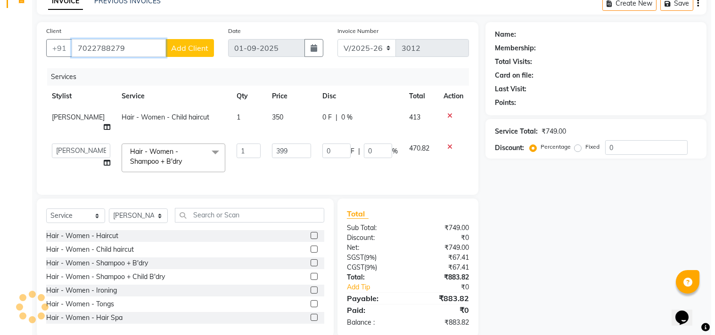
scroll to position [63, 0]
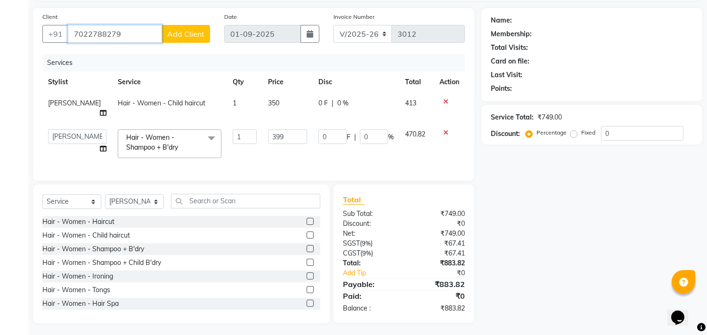
type input "7022788279"
click at [191, 32] on span "Add Client" at bounding box center [185, 33] width 37 height 9
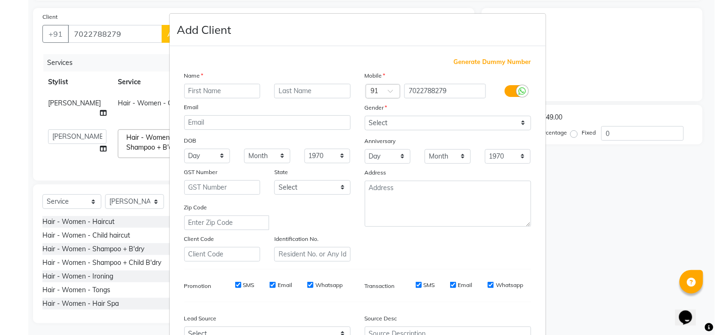
click at [210, 89] on input "text" at bounding box center [222, 91] width 76 height 15
click at [215, 97] on input "manasha" at bounding box center [222, 91] width 76 height 15
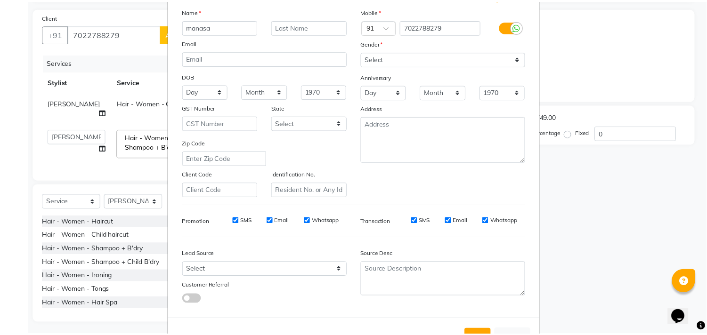
scroll to position [100, 0]
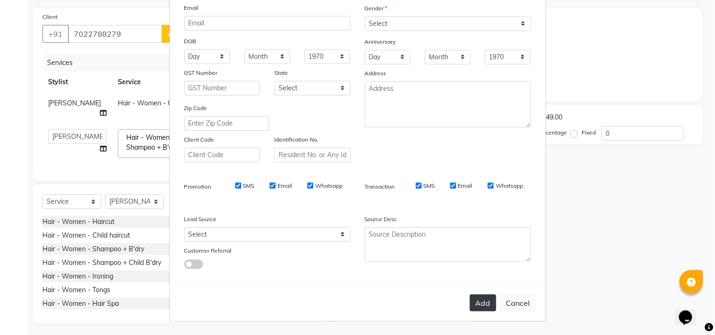
type input "manasa"
click at [485, 301] on button "Add" at bounding box center [483, 303] width 26 height 17
click at [472, 298] on button "Add" at bounding box center [483, 303] width 26 height 17
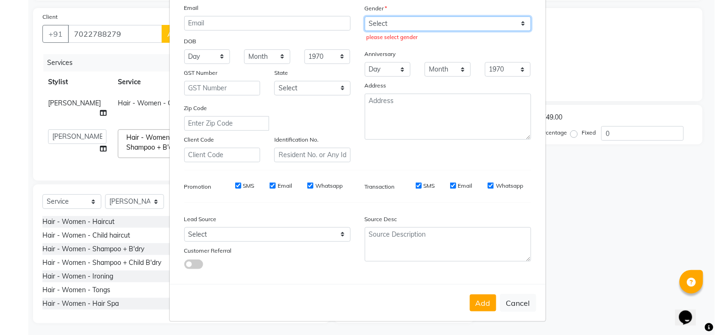
click at [376, 25] on select "Select Male Female Other Prefer Not To Say" at bounding box center [448, 23] width 166 height 15
select select "female"
click at [365, 16] on select "Select Male Female Other Prefer Not To Say" at bounding box center [448, 23] width 166 height 15
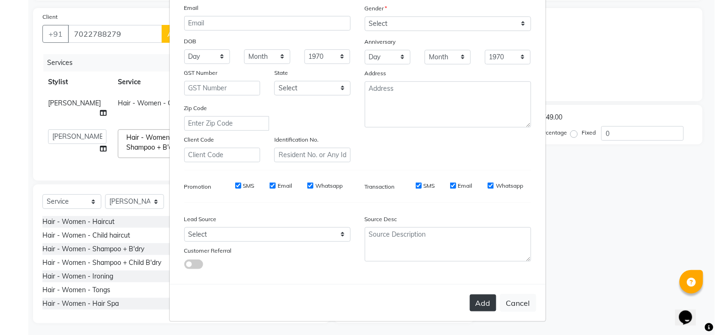
click at [489, 307] on button "Add" at bounding box center [483, 303] width 26 height 17
select select
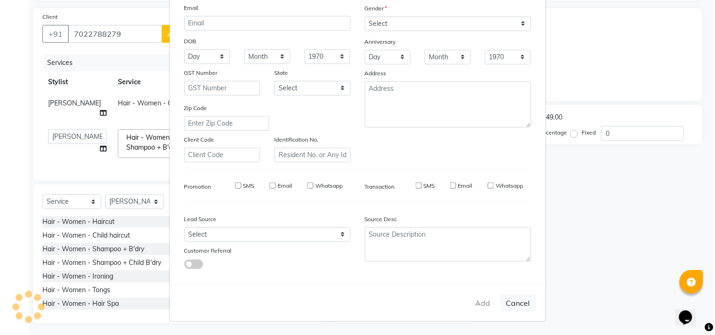
select select
checkbox input "false"
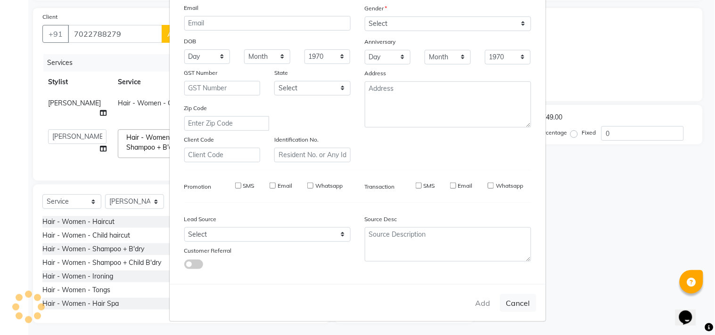
checkbox input "false"
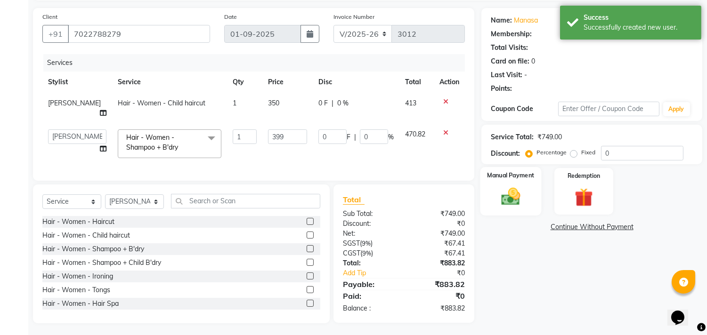
click at [510, 206] on img at bounding box center [511, 197] width 31 height 22
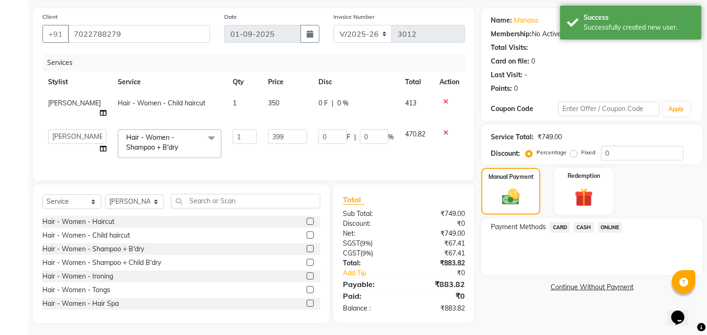
click at [557, 225] on span "CARD" at bounding box center [560, 227] width 20 height 11
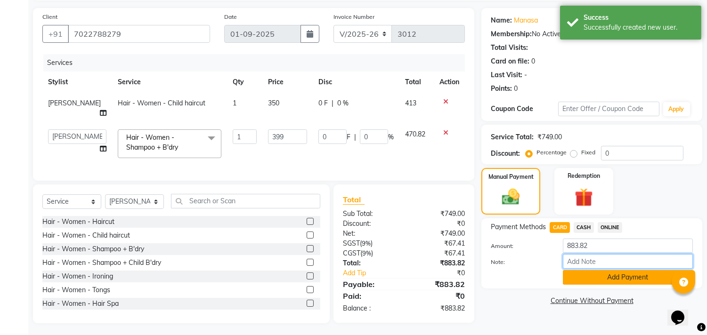
drag, startPoint x: 581, startPoint y: 262, endPoint x: 601, endPoint y: 278, distance: 25.8
click at [581, 265] on input "Note:" at bounding box center [628, 261] width 130 height 15
type input "THANK YOU VISIT AGAIN"
click at [594, 282] on button "Add Payment" at bounding box center [628, 277] width 130 height 15
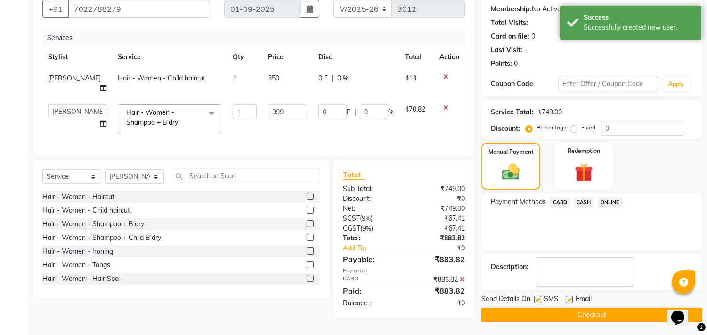
scroll to position [88, 0]
click at [568, 301] on label at bounding box center [569, 299] width 7 height 7
click at [568, 301] on input "checkbox" at bounding box center [569, 300] width 6 height 6
checkbox input "false"
click at [573, 312] on button "Checkout" at bounding box center [592, 315] width 221 height 15
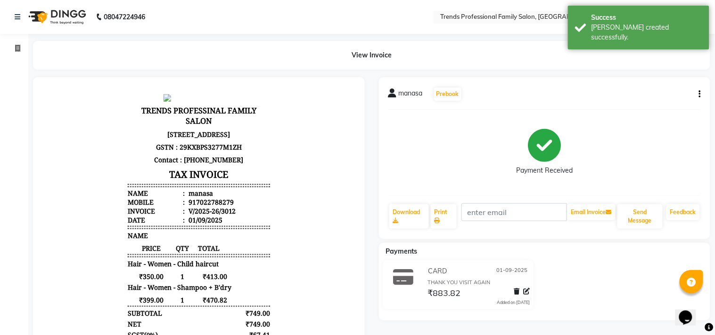
select select "service"
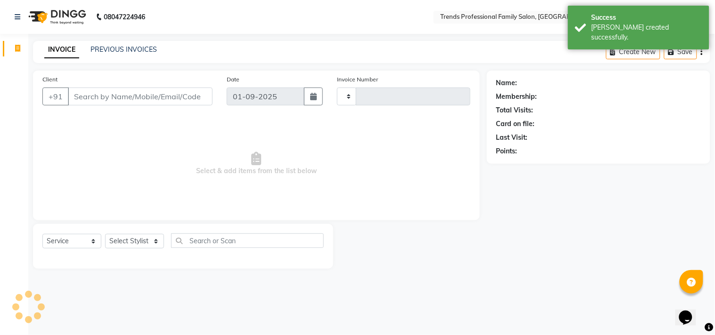
type input "3013"
select select "7345"
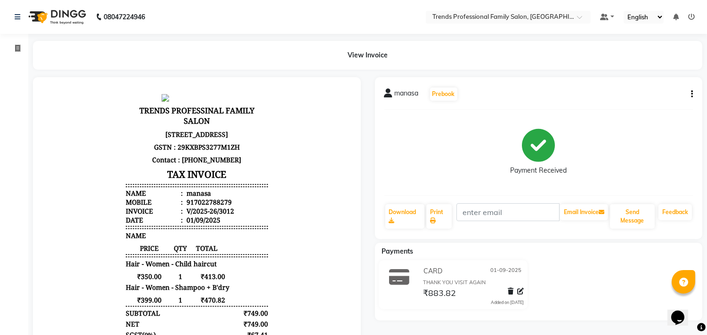
select select "service"
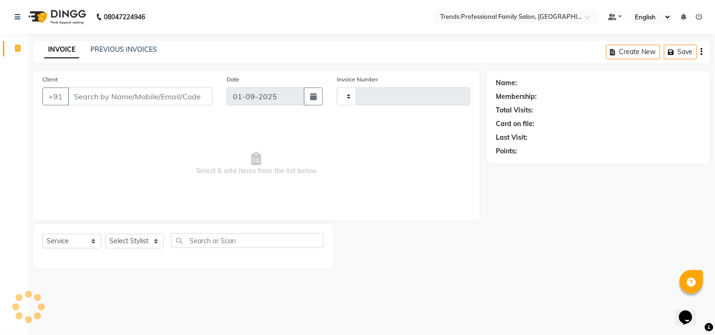
type input "3013"
select select "7345"
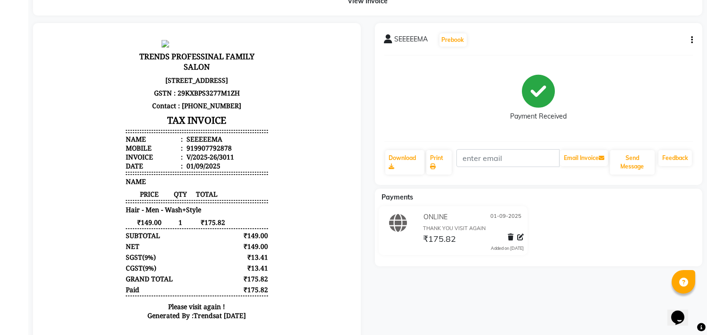
scroll to position [87, 0]
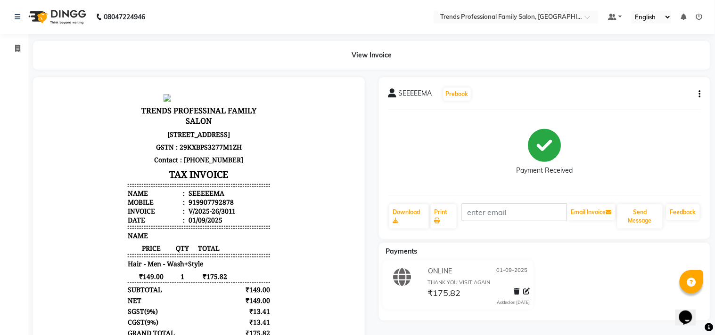
select select "service"
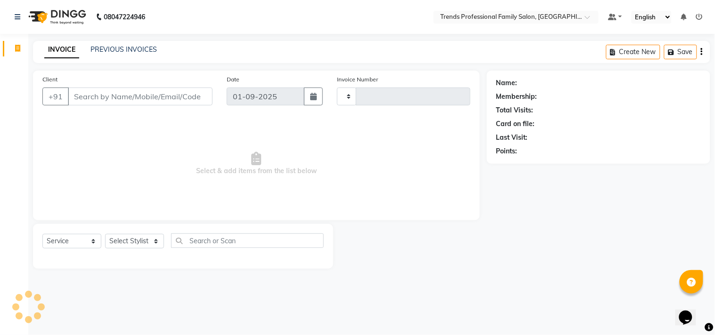
type input "3013"
select select "7345"
